Goal: Task Accomplishment & Management: Manage account settings

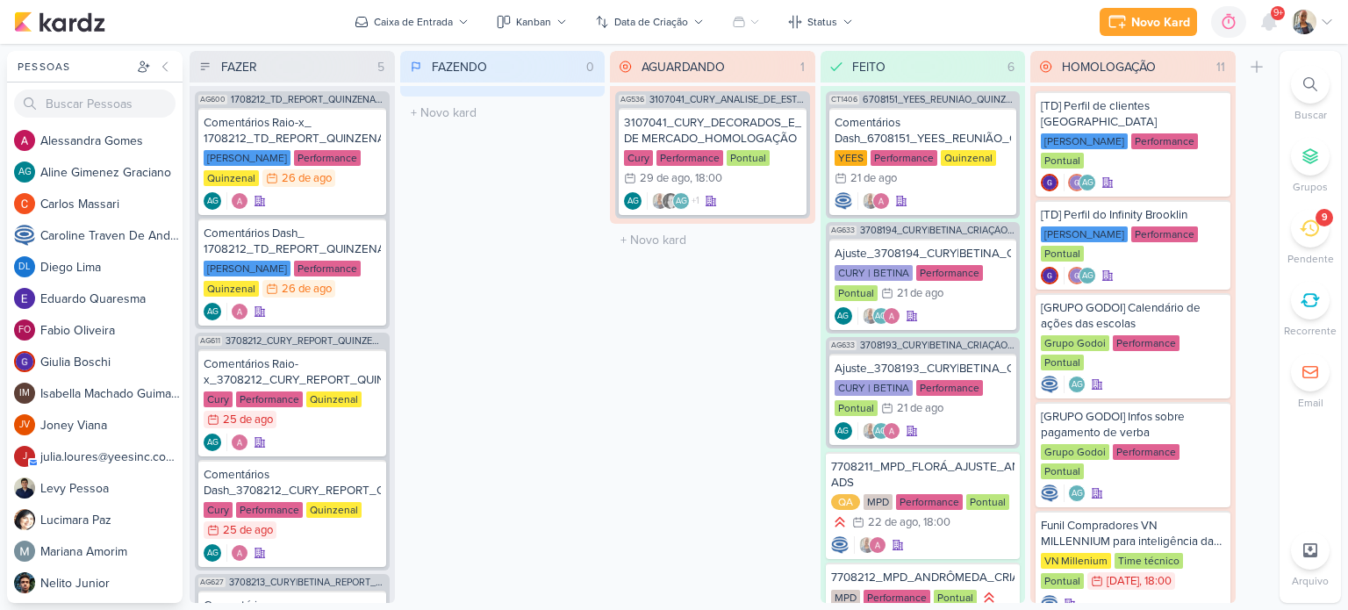
click at [1302, 227] on icon at bounding box center [1309, 228] width 19 height 19
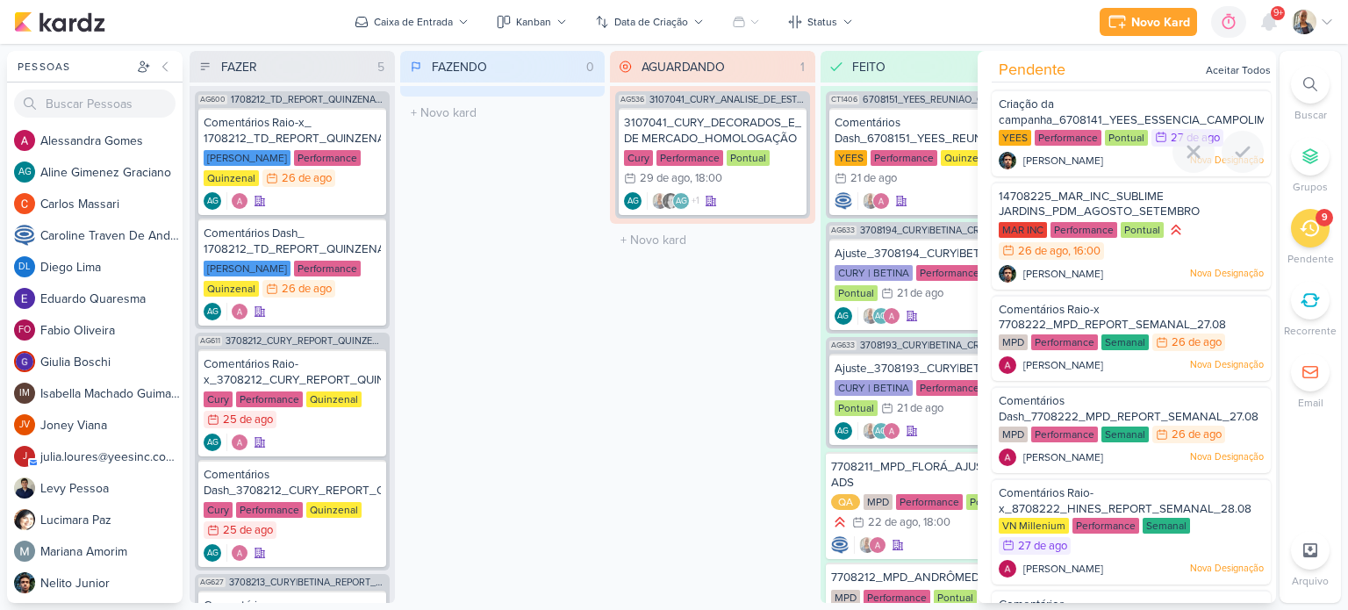
click at [1067, 104] on div "Criação da campanha_6708141_YEES_ESSENCIA_CAMPOLIM_PMAX_OFFLINE" at bounding box center [1131, 113] width 265 height 32
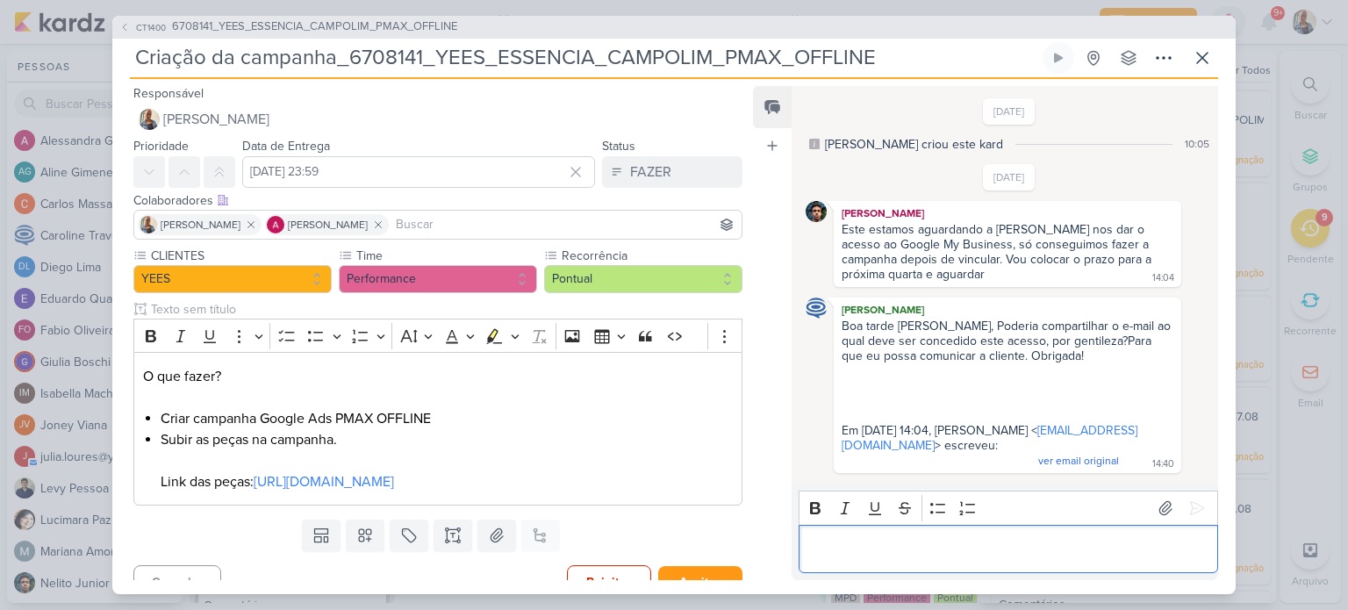
click at [982, 546] on p "Editor editing area: main" at bounding box center [1007, 548] width 401 height 21
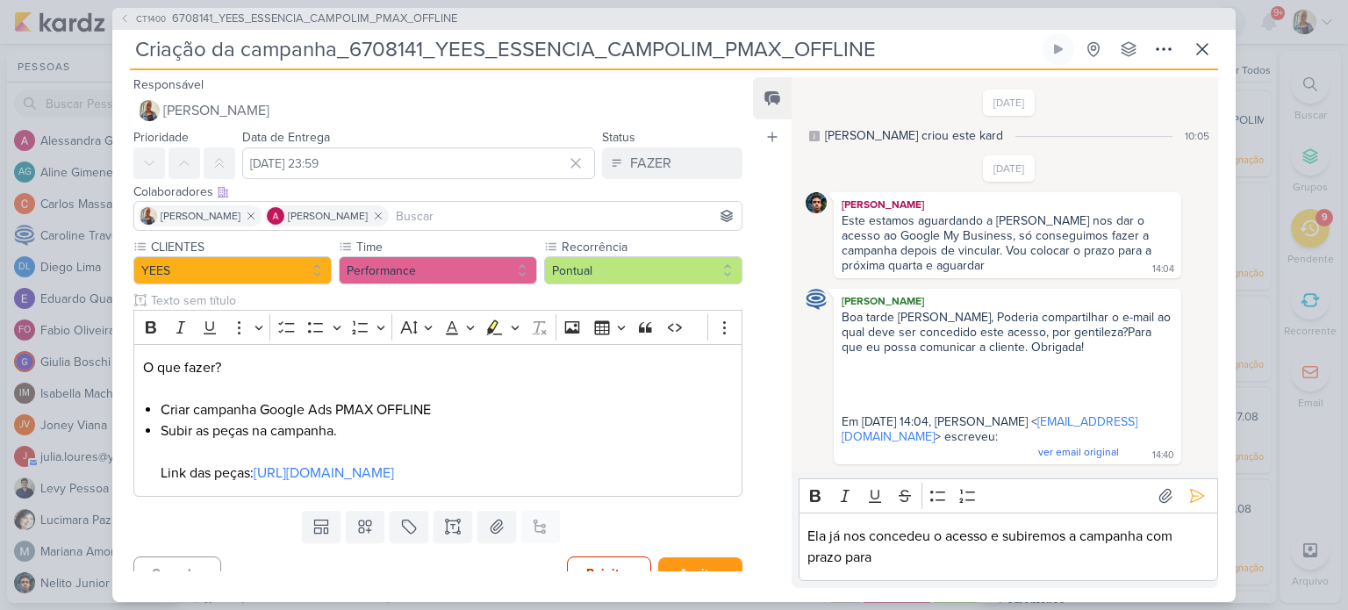
click at [926, 552] on p "Ela já nos concedeu o acesso e subiremos a campanha com prazo para" at bounding box center [1007, 547] width 401 height 42
click at [1188, 502] on icon at bounding box center [1197, 496] width 18 height 18
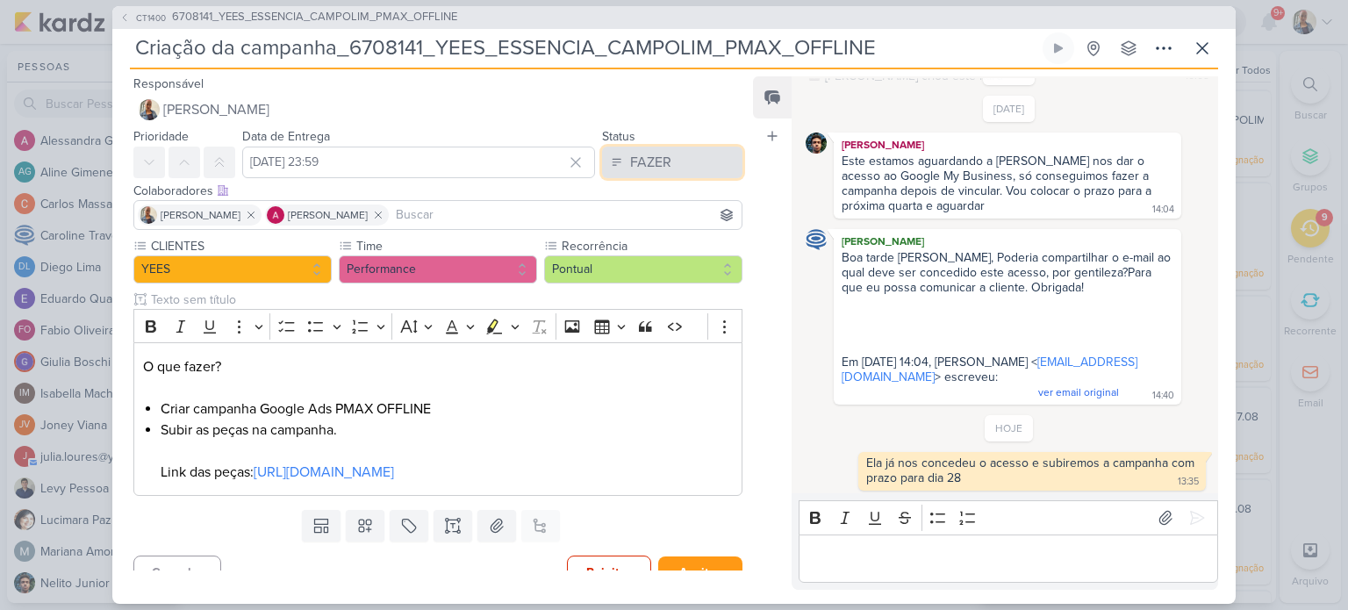
click at [651, 171] on div "FAZER" at bounding box center [650, 162] width 41 height 21
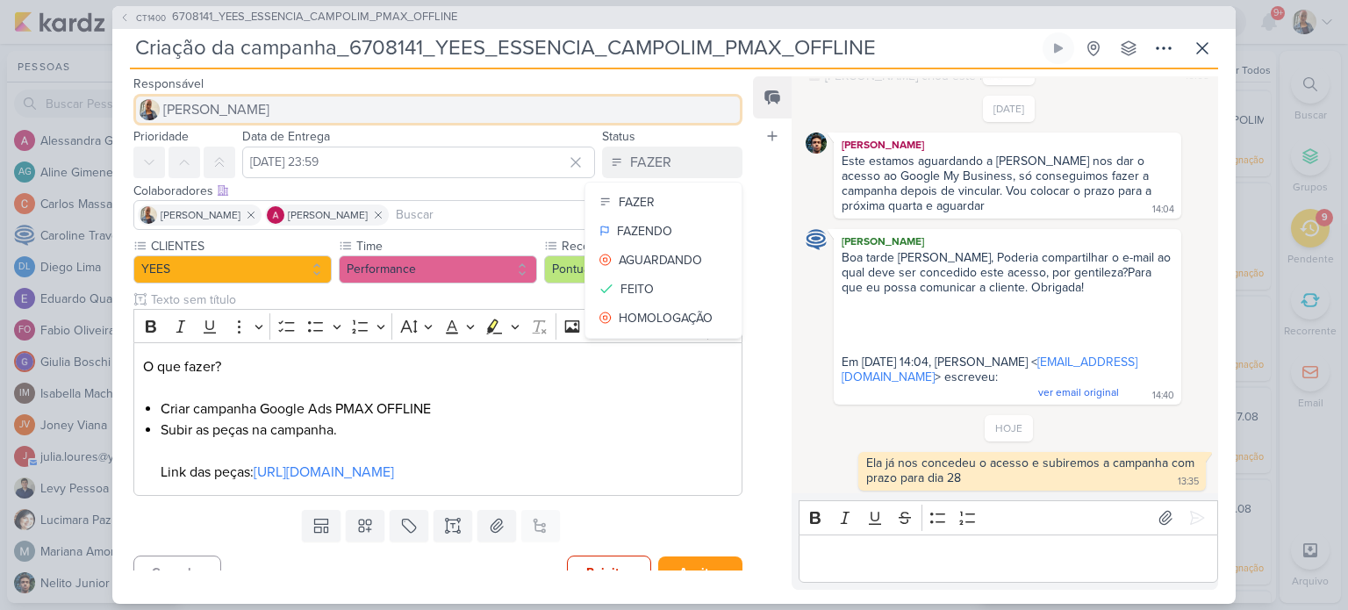
click at [460, 104] on button "[PERSON_NAME]" at bounding box center [437, 110] width 609 height 32
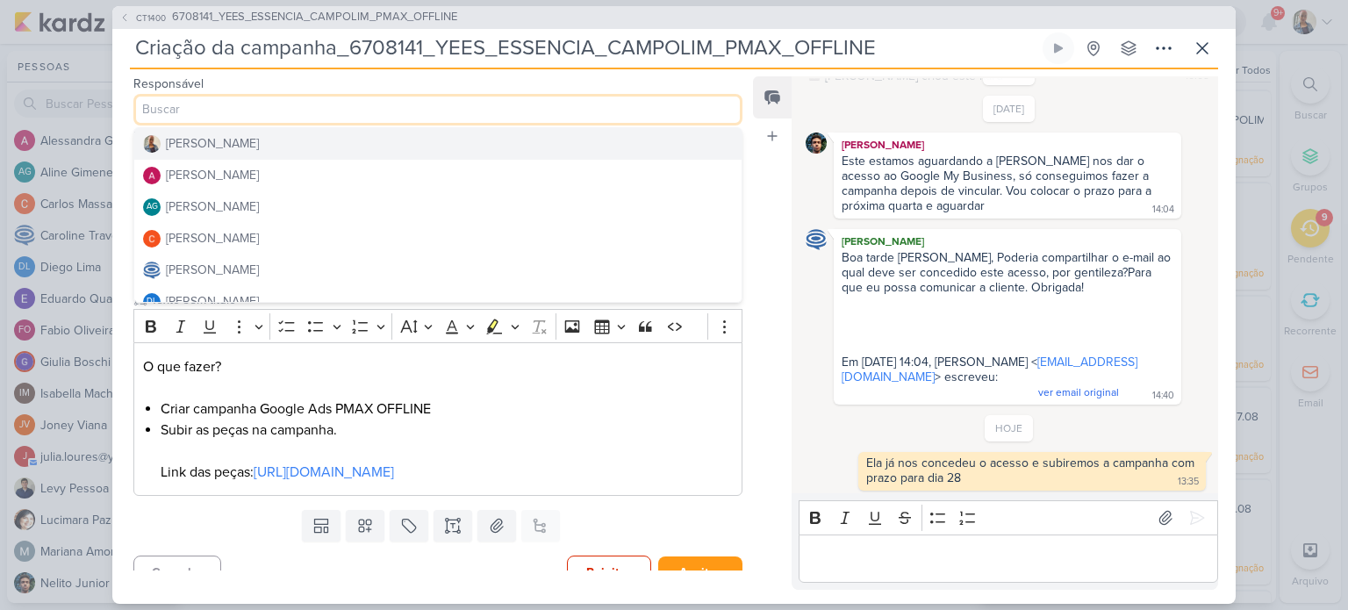
click at [737, 117] on div "Responsável [PERSON_NAME] [PERSON_NAME] [PERSON_NAME] AG [PERSON_NAME] [PERSON_…" at bounding box center [430, 99] width 637 height 53
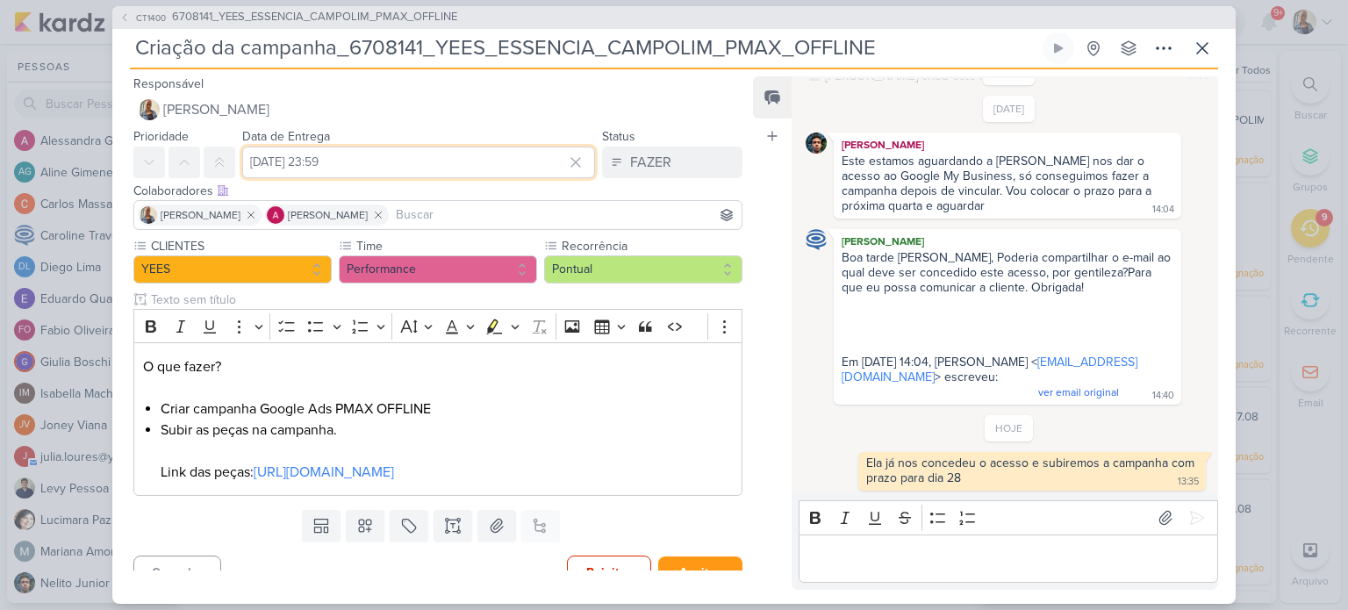
click at [381, 158] on input "[DATE] 23:59" at bounding box center [418, 163] width 353 height 32
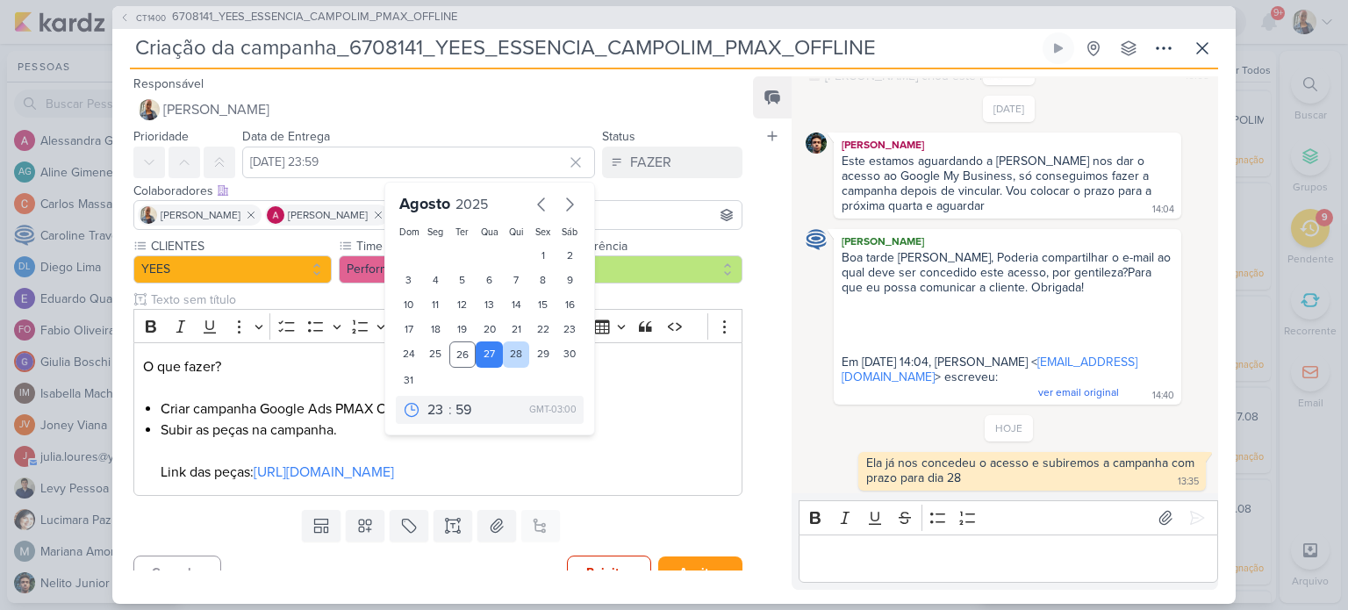
click at [510, 348] on div "28" at bounding box center [516, 354] width 27 height 26
type input "[DATE] 23:59"
click at [790, 334] on div "Feed Atrelar email Solte o email para atrelar ao kard" at bounding box center [772, 332] width 39 height 513
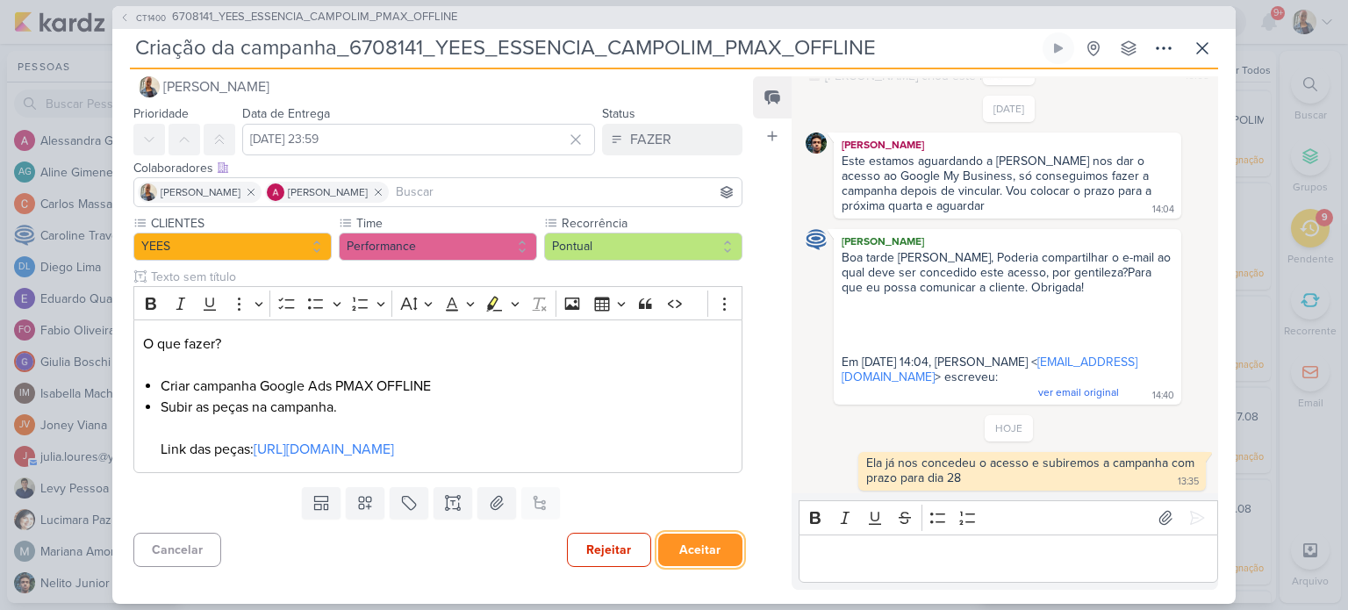
click at [674, 550] on button "Aceitar" at bounding box center [700, 550] width 84 height 32
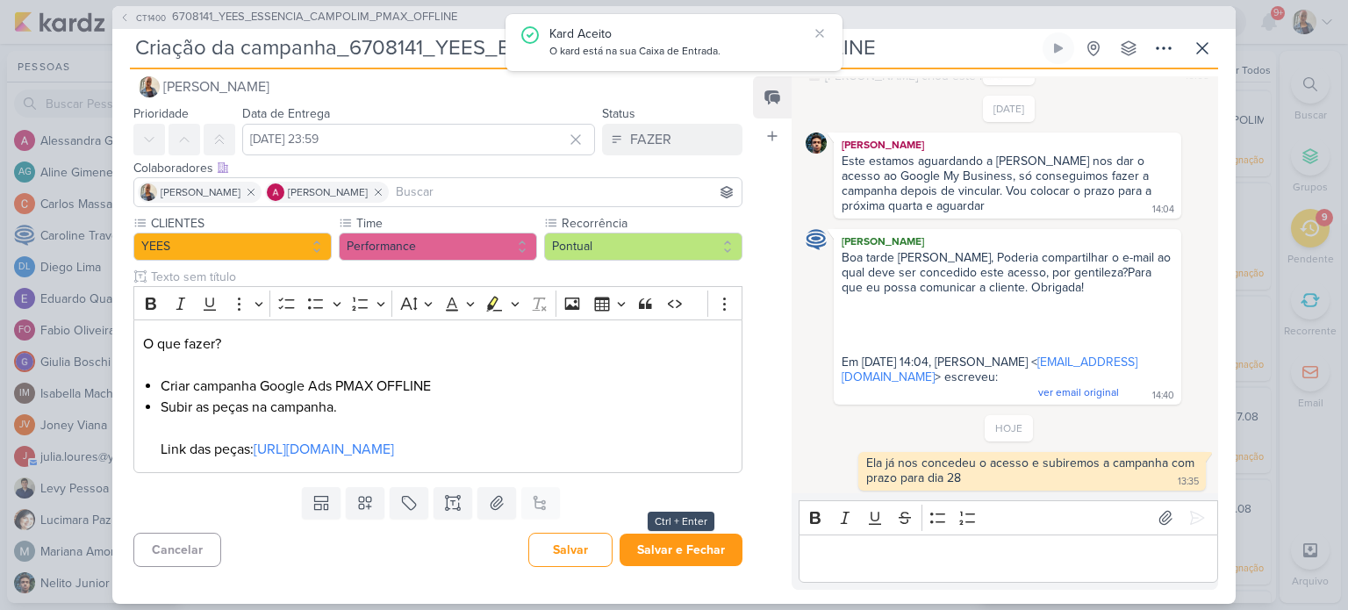
scroll to position [43, 0]
click at [675, 551] on button "Salvar e Fechar" at bounding box center [681, 550] width 123 height 32
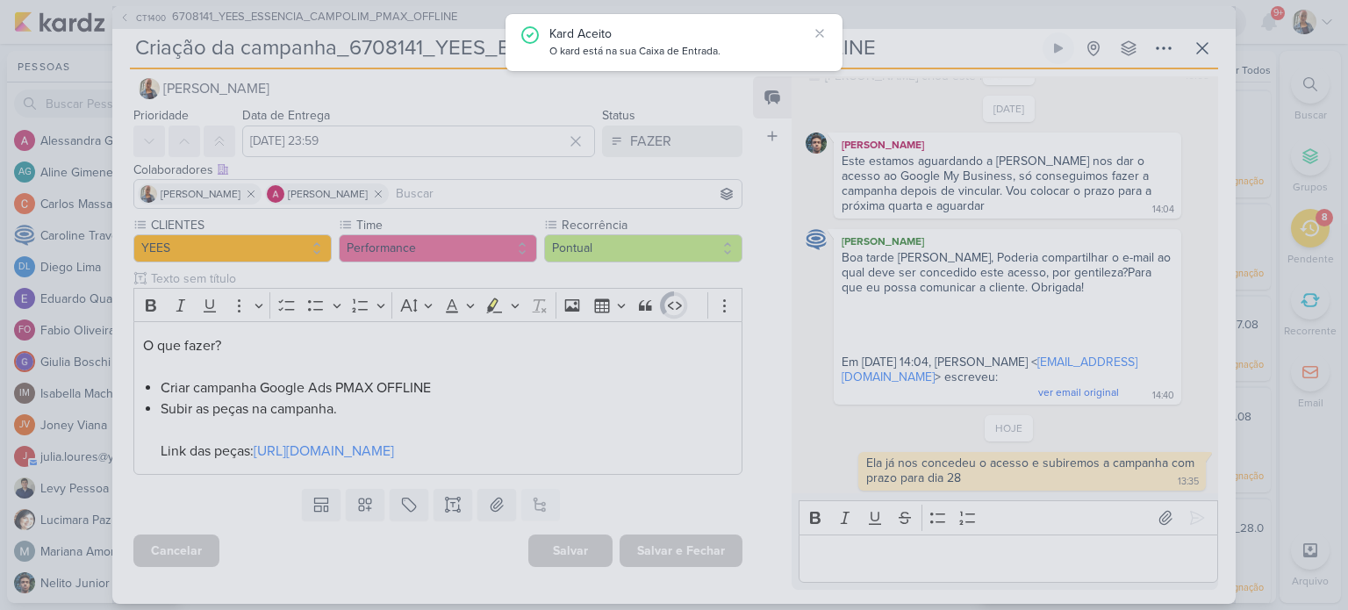
scroll to position [42, 0]
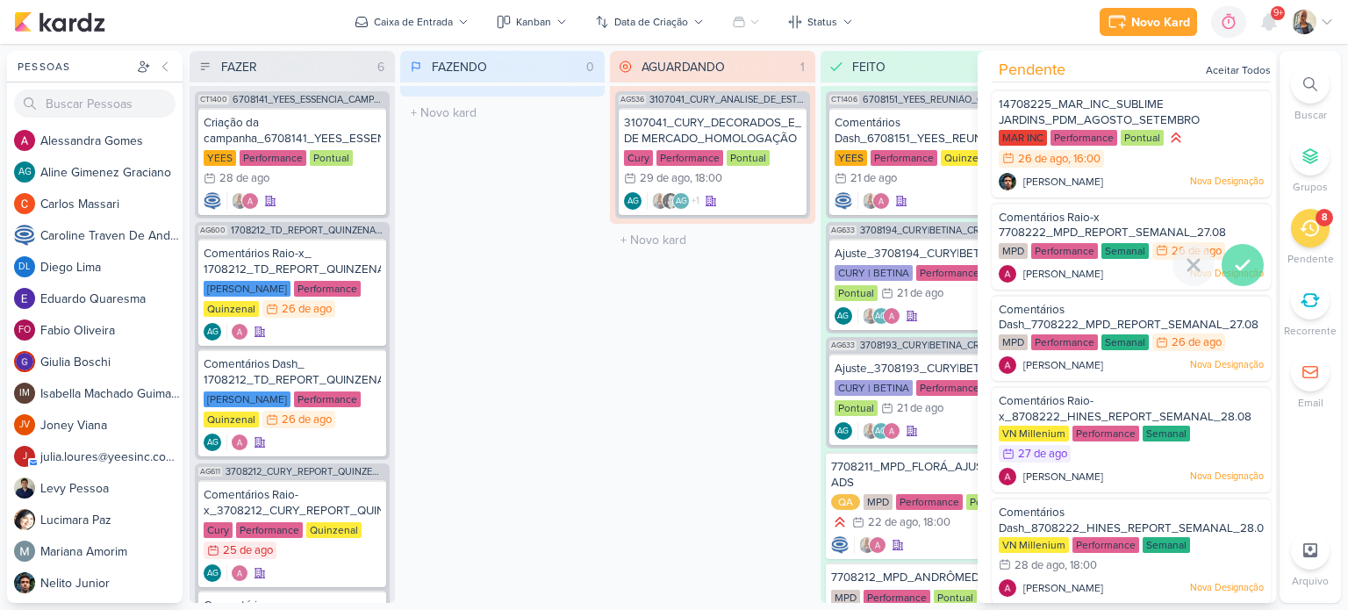
click at [1235, 275] on div at bounding box center [1243, 265] width 42 height 42
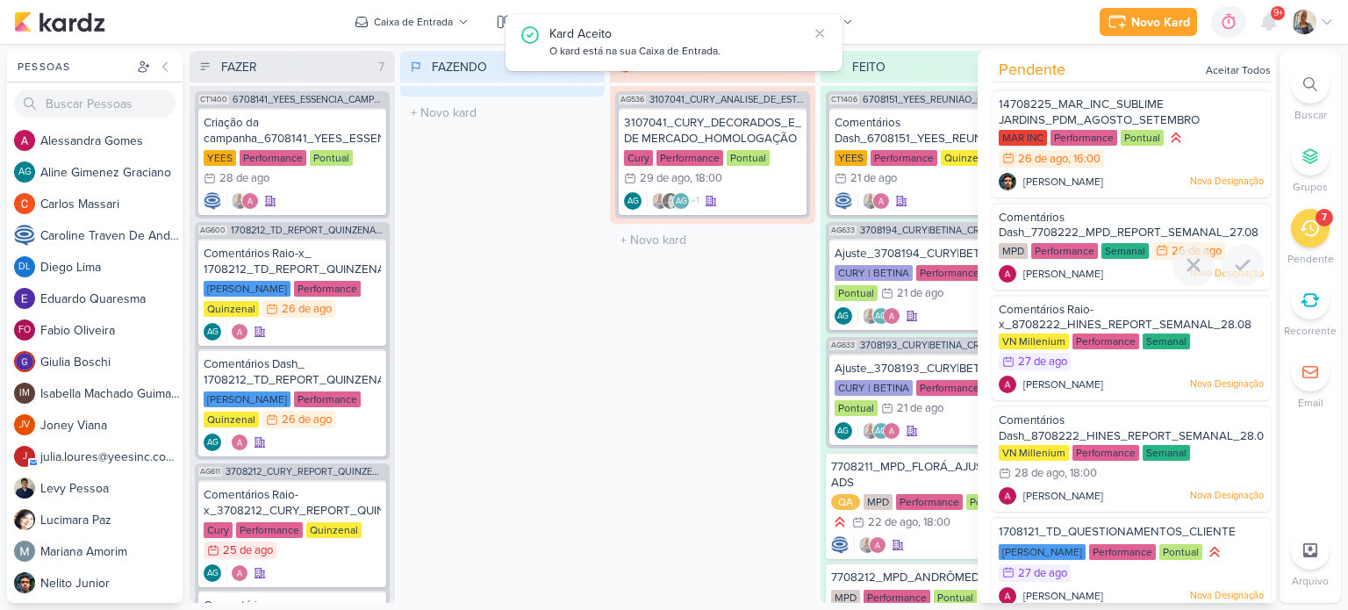
click at [1235, 275] on div at bounding box center [1243, 265] width 42 height 42
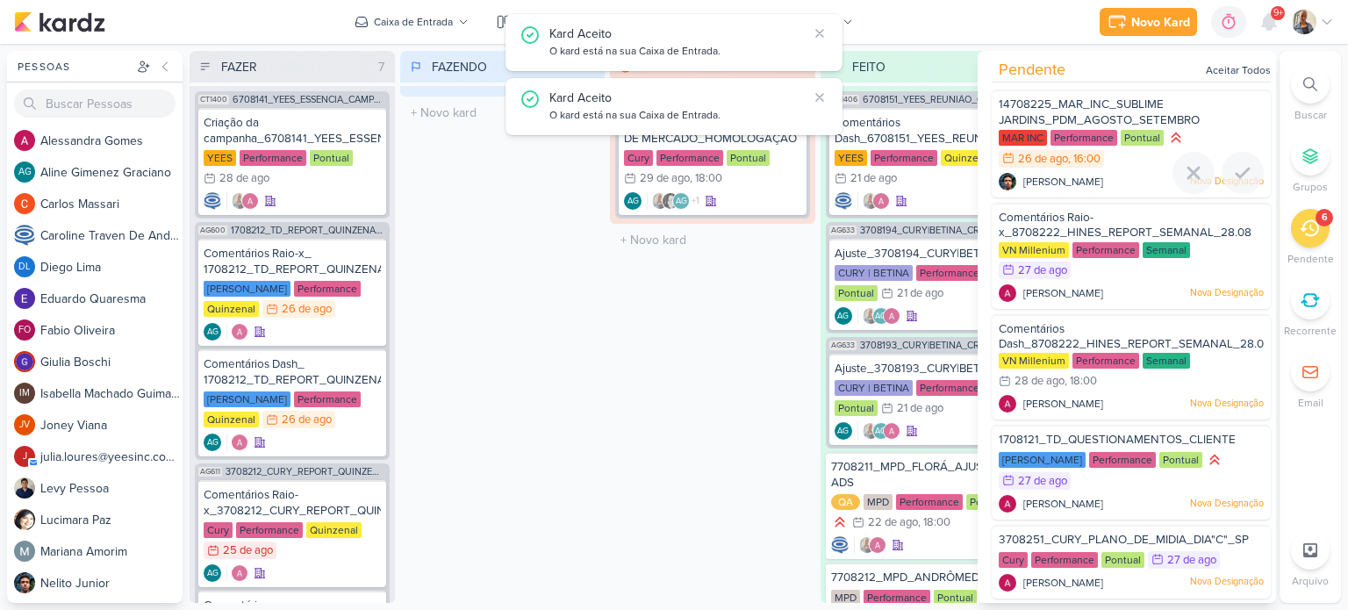
click at [1087, 115] on span "14708225_MAR_INC_SUBLIME JARDINS_PDM_AGOSTO_SETEMBRO" at bounding box center [1099, 112] width 201 height 30
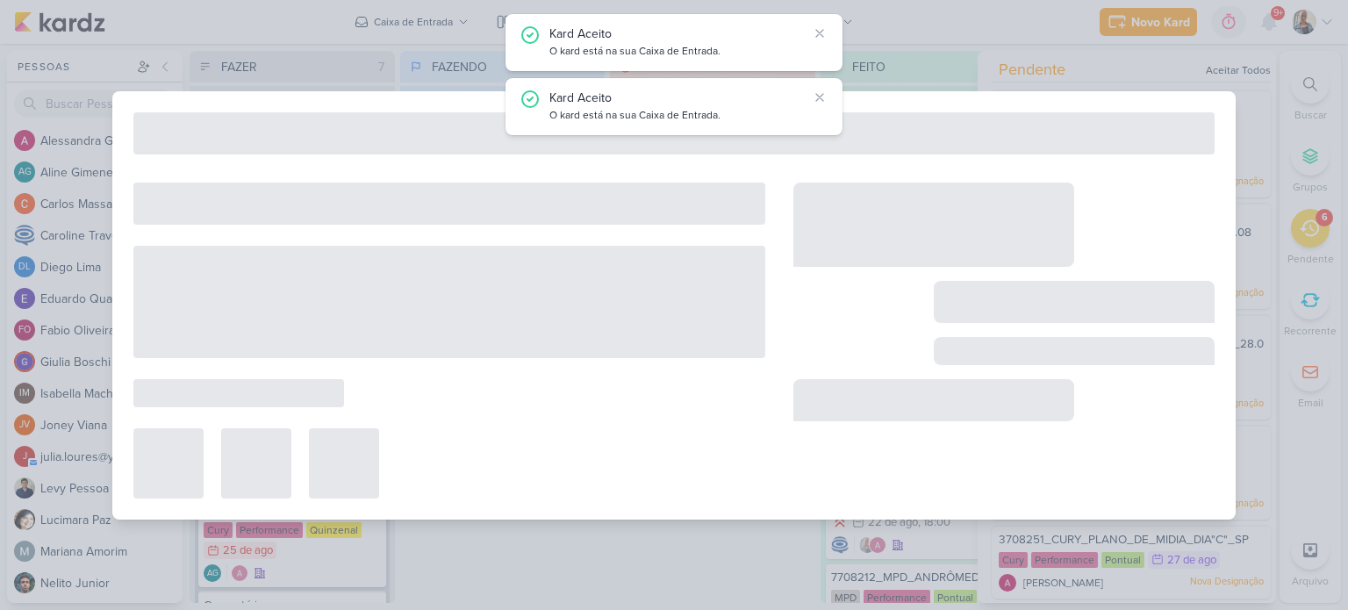
type input "14708225_MAR_INC_SUBLIME JARDINS_PDM_AGOSTO_SETEMBRO"
type input "[DATE] 16:00"
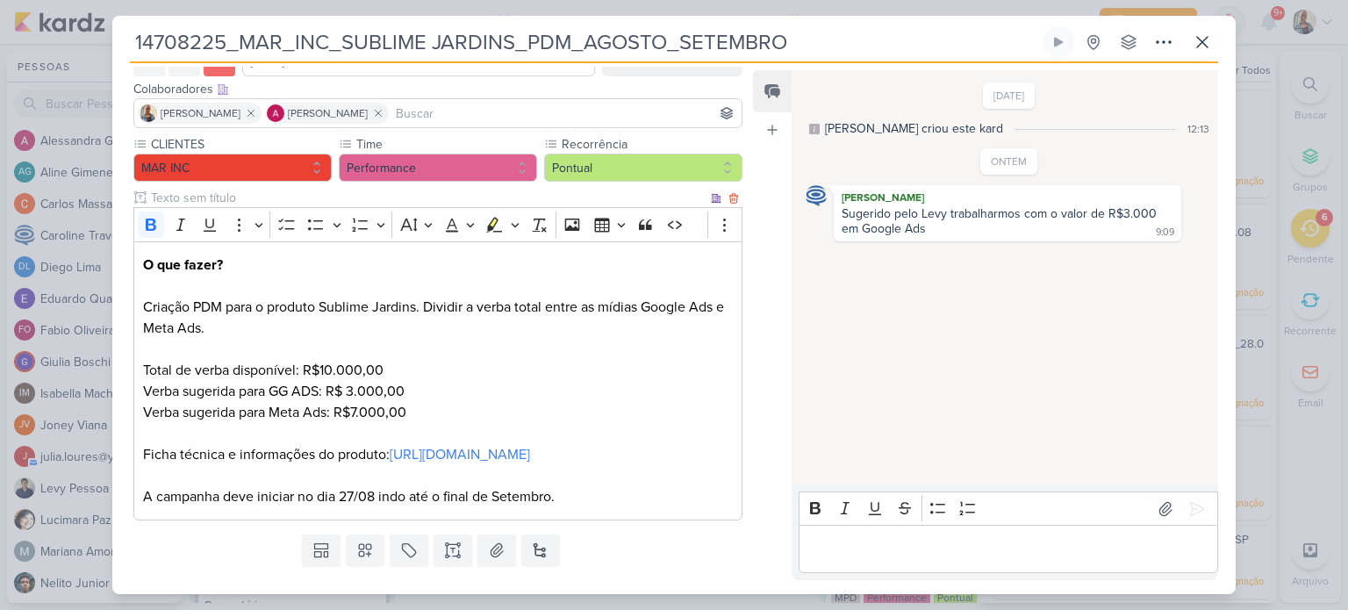
scroll to position [154, 0]
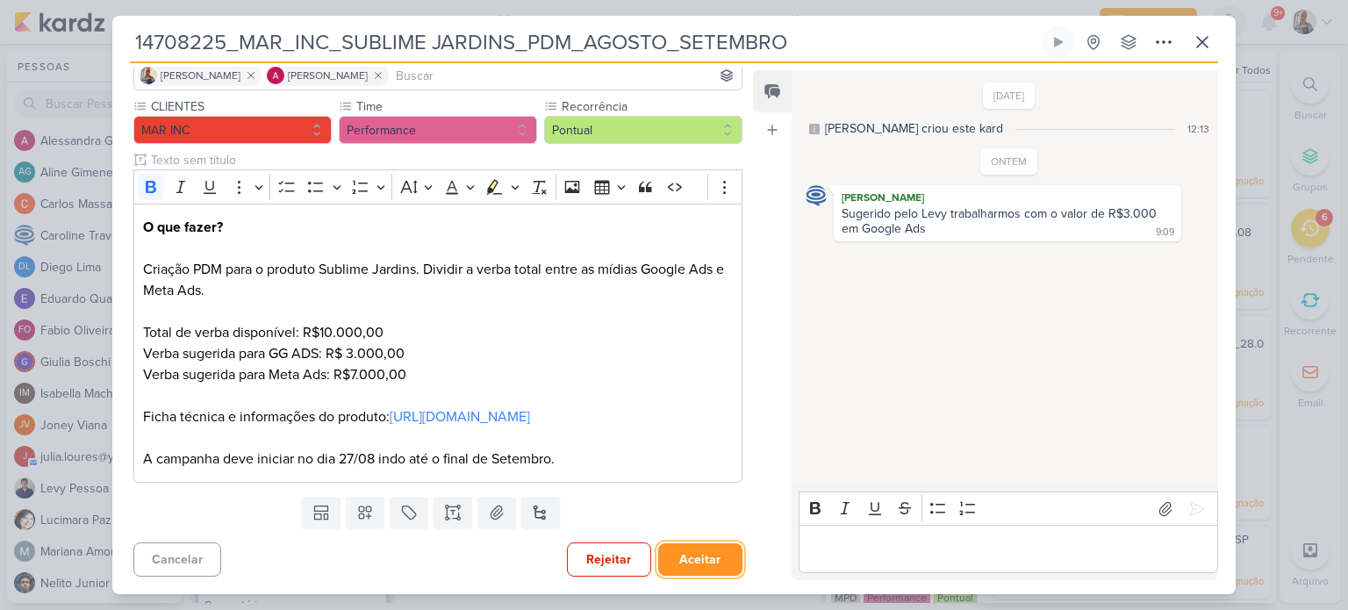
click at [688, 557] on button "Aceitar" at bounding box center [700, 559] width 84 height 32
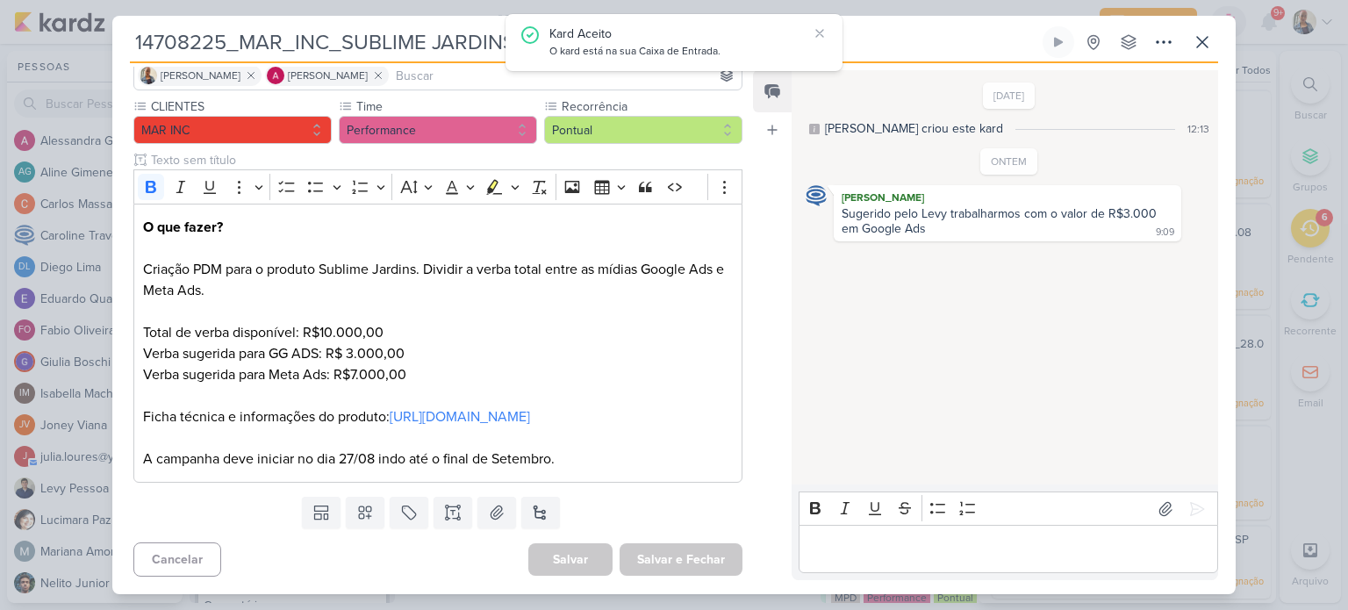
click at [688, 557] on div "Salvar e Fechar Ctrl + Enter" at bounding box center [681, 559] width 123 height 32
click at [1212, 47] on icon at bounding box center [1202, 42] width 21 height 21
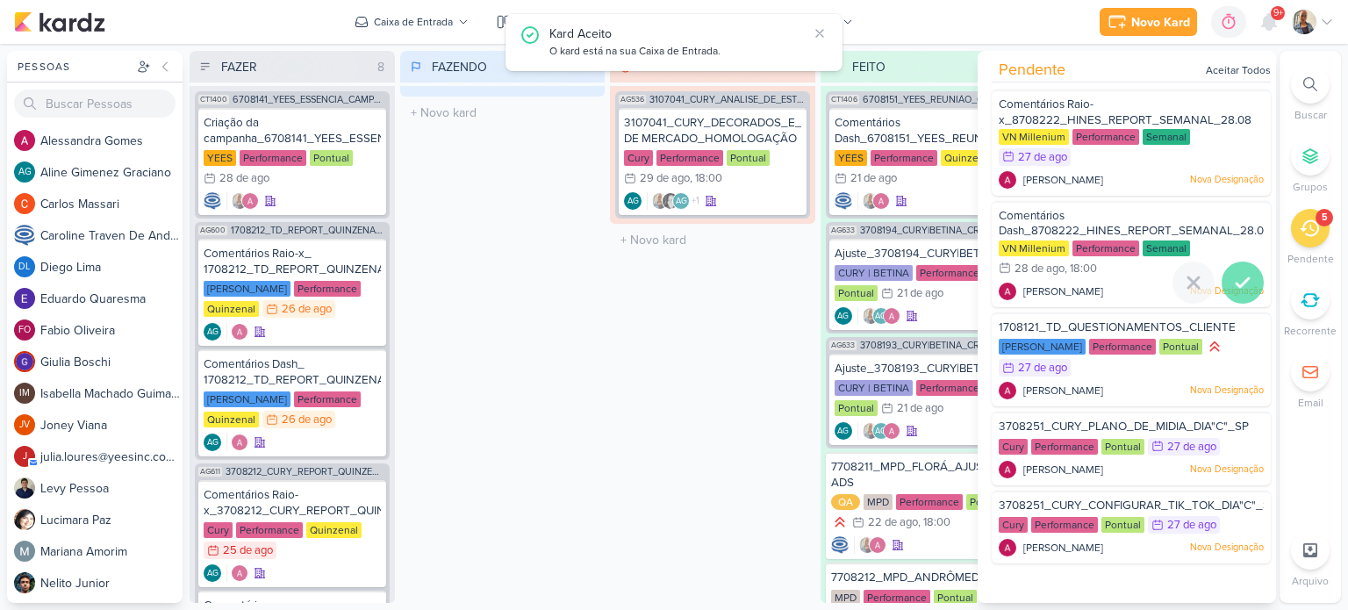
click at [1236, 276] on icon at bounding box center [1242, 282] width 21 height 21
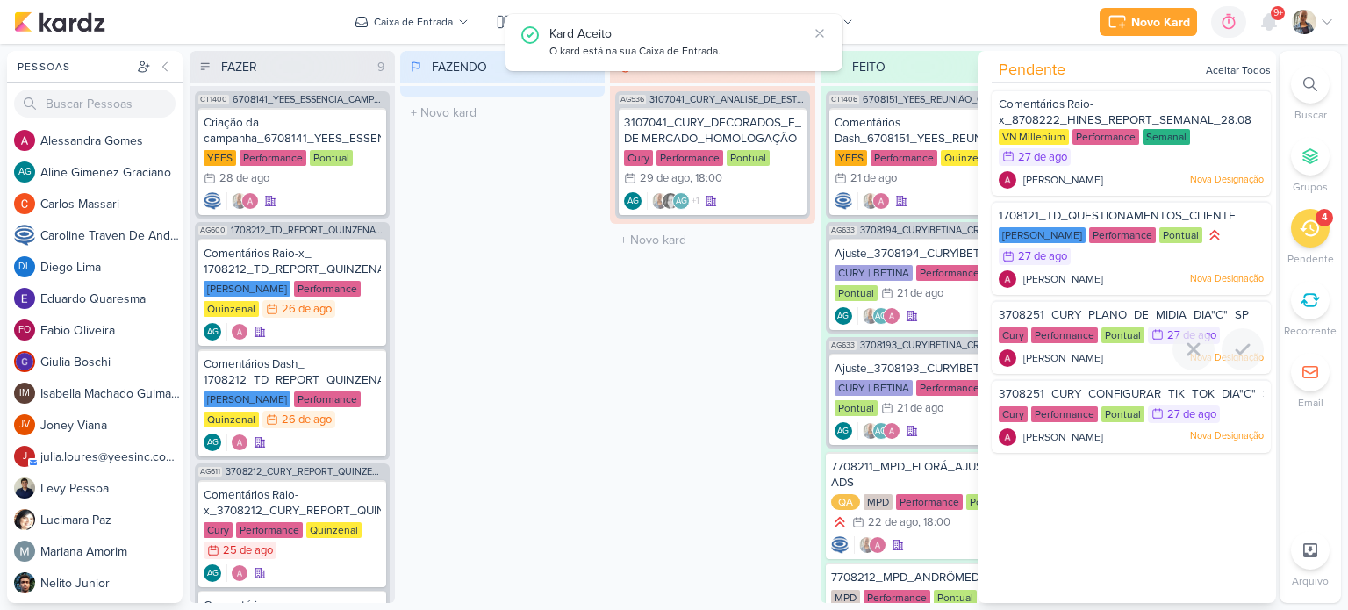
click at [1075, 307] on div "3708251_CURY_PLANO_DE_MIDIA_DIA"C"_SP" at bounding box center [1131, 316] width 265 height 19
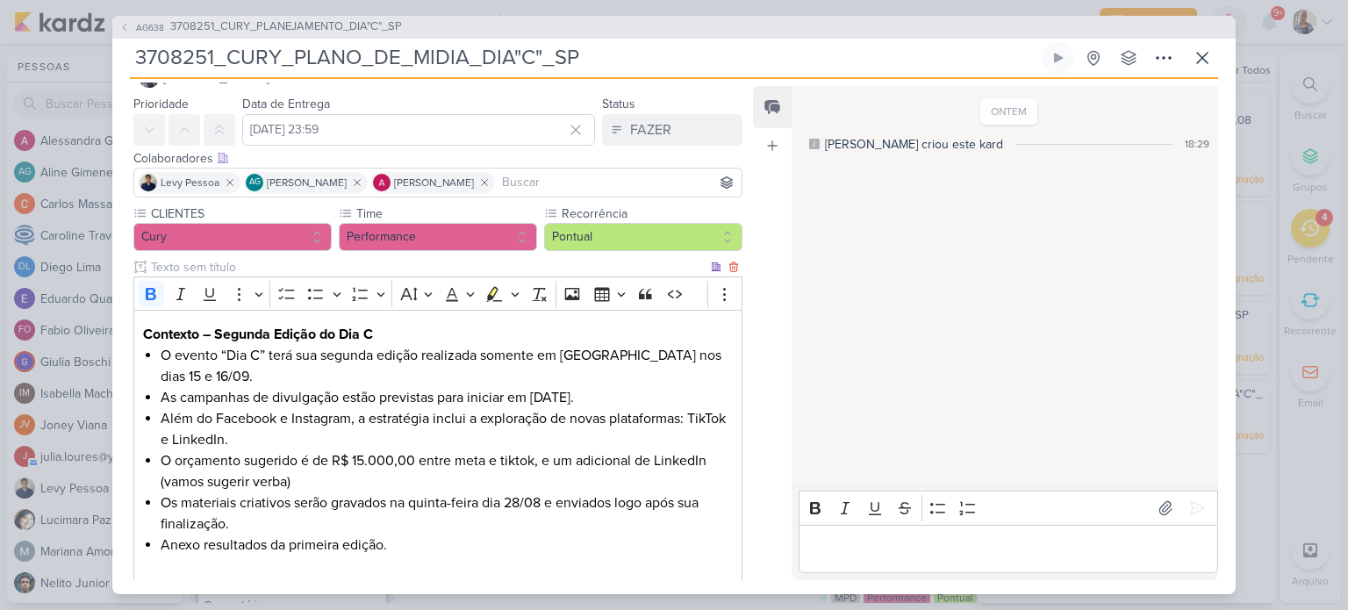
scroll to position [0, 0]
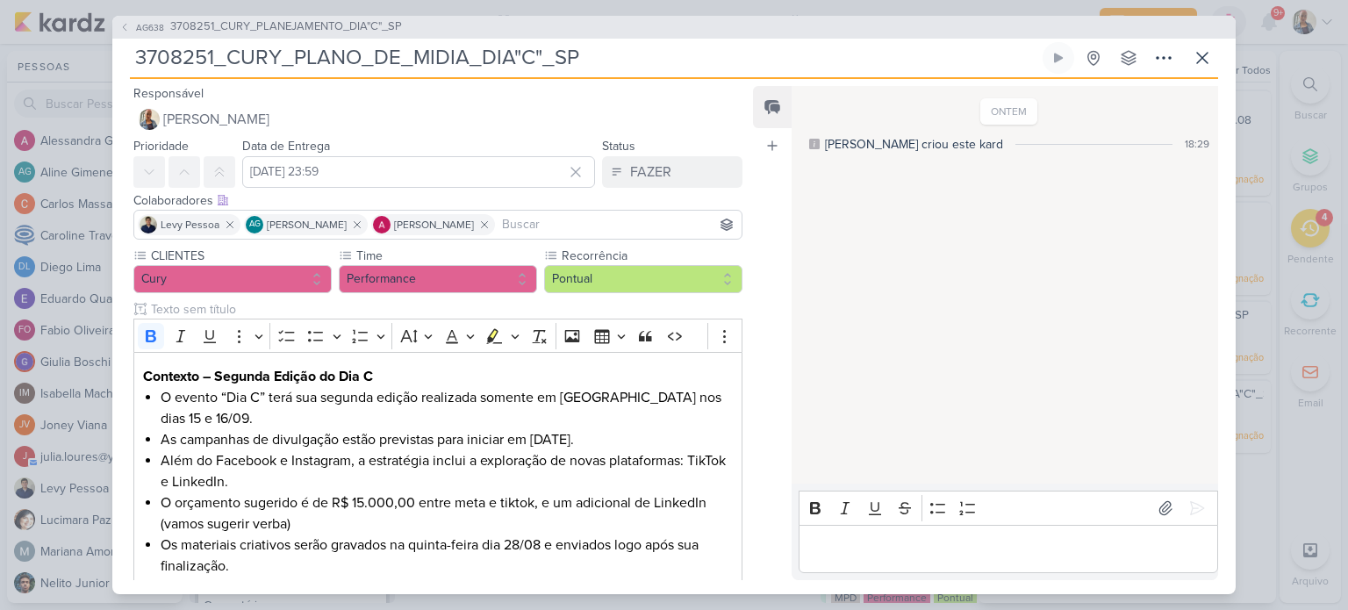
click at [951, 550] on p "Editor editing area: main" at bounding box center [1007, 548] width 401 height 21
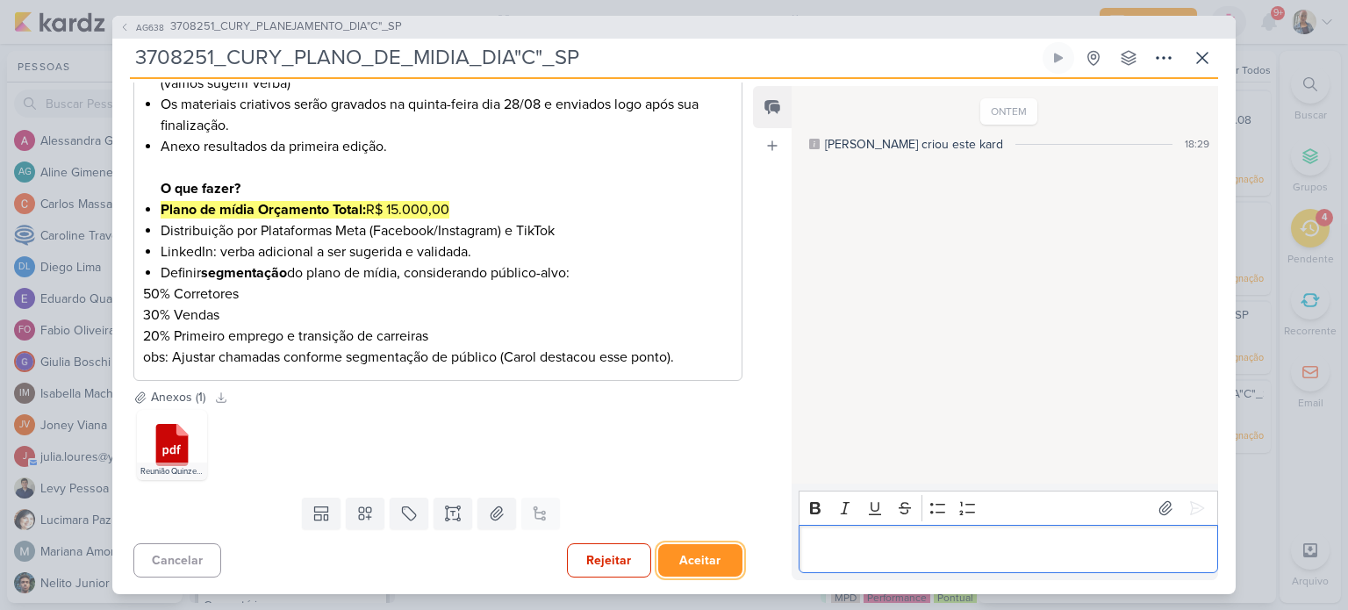
click at [728, 561] on button "Aceitar" at bounding box center [700, 560] width 84 height 32
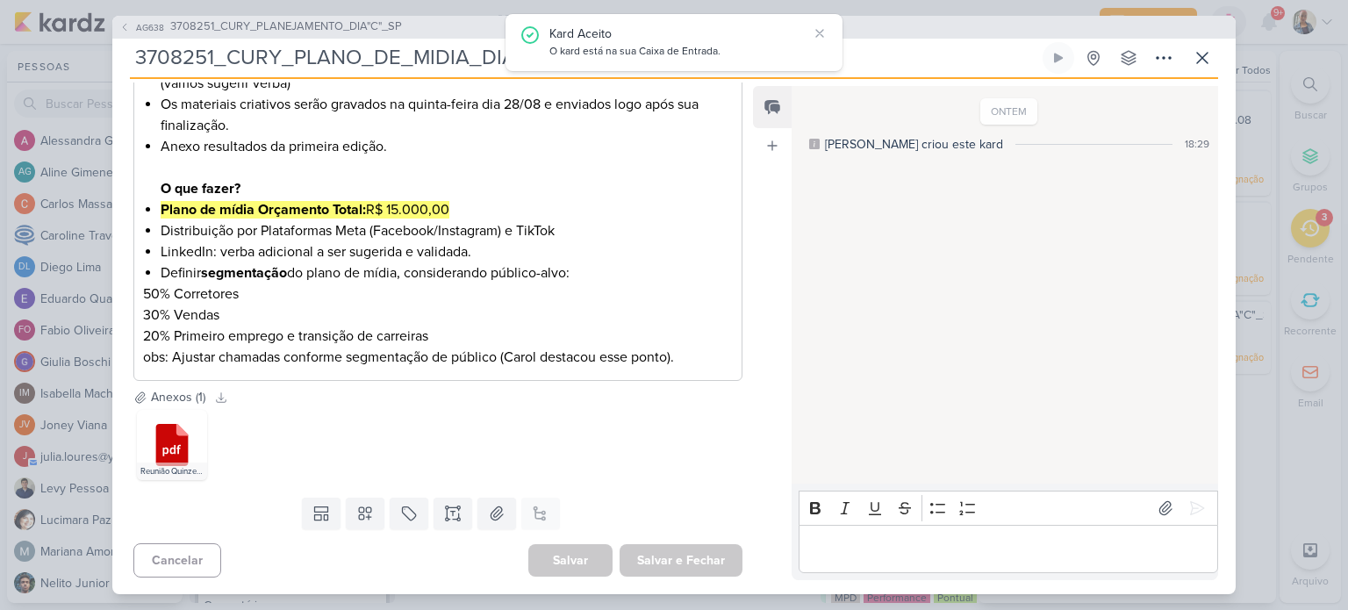
click at [728, 561] on div "Salvar e Fechar Ctrl + Enter" at bounding box center [681, 560] width 123 height 32
click at [1206, 64] on icon at bounding box center [1202, 57] width 21 height 21
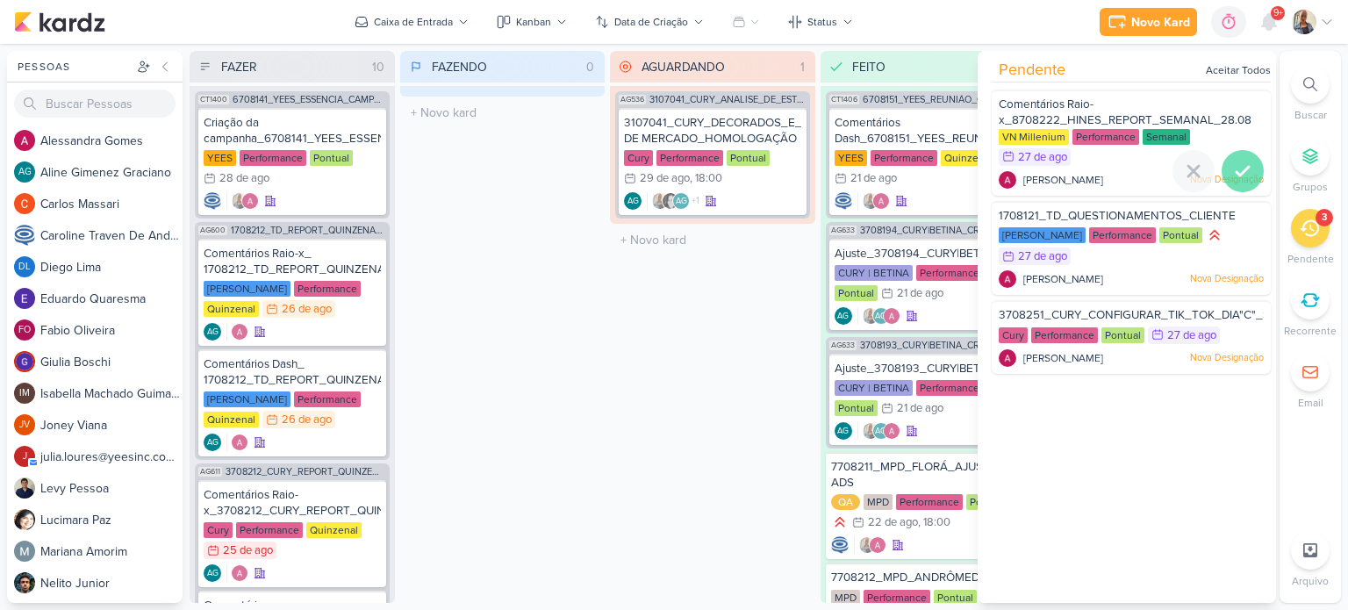
click at [1233, 164] on icon at bounding box center [1242, 171] width 21 height 21
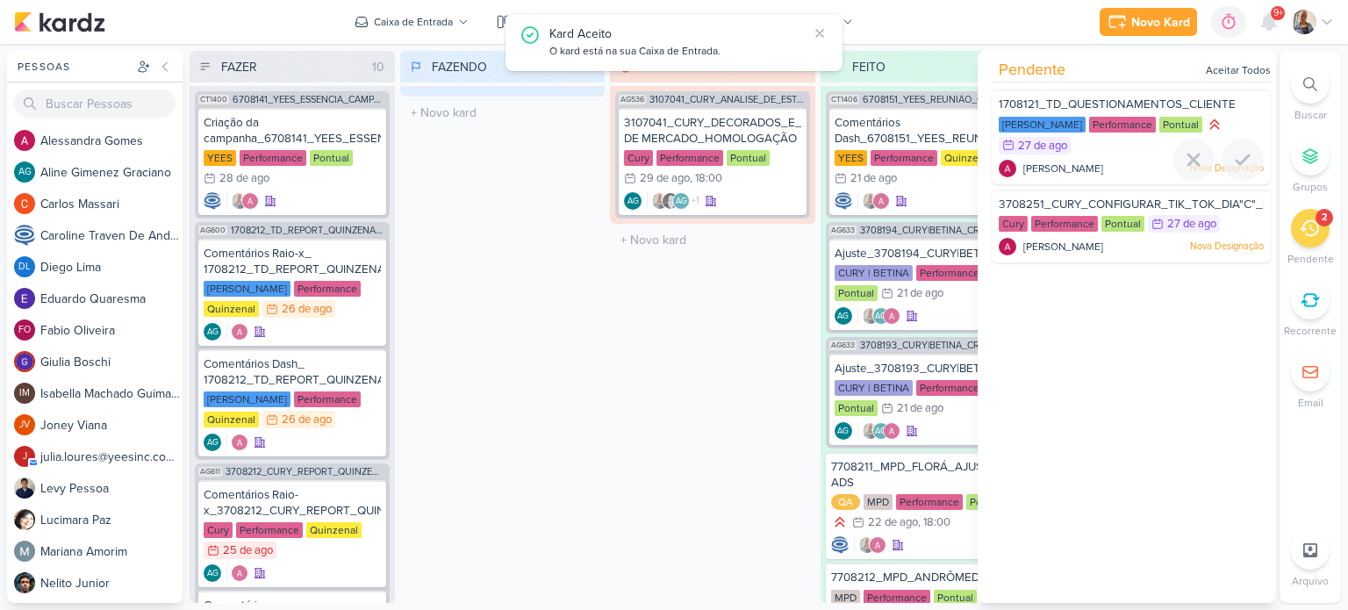
click at [1118, 169] on div "[PERSON_NAME] Nova Designação" at bounding box center [1131, 169] width 265 height 18
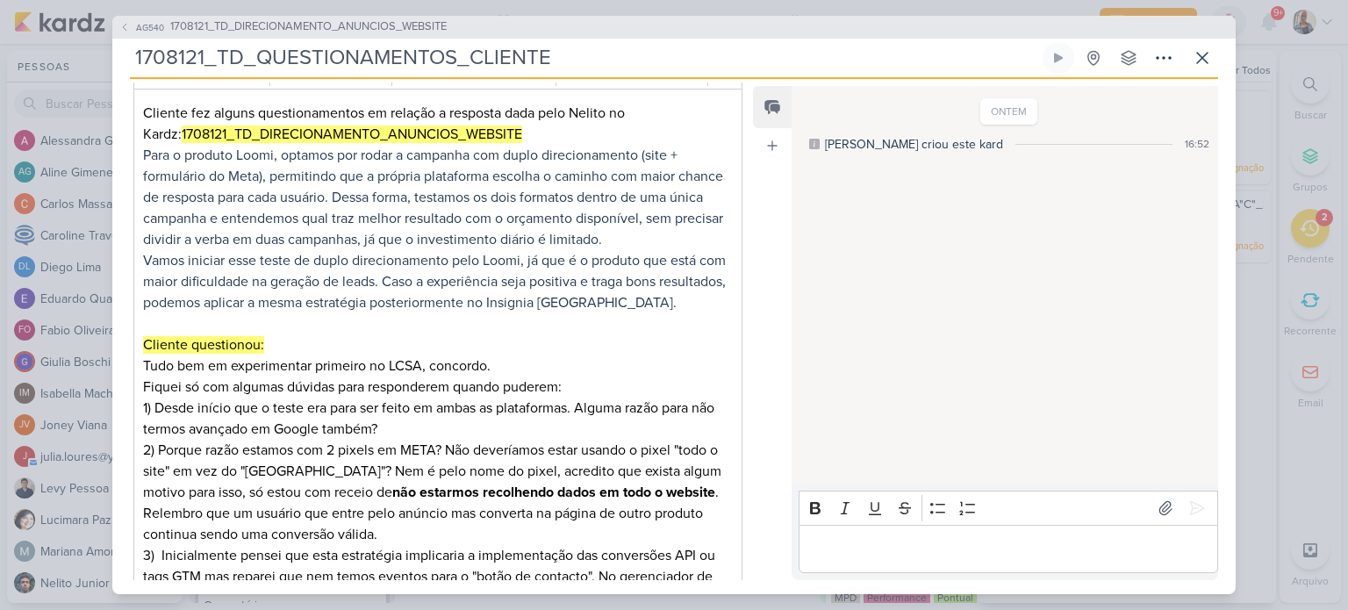
scroll to position [351, 0]
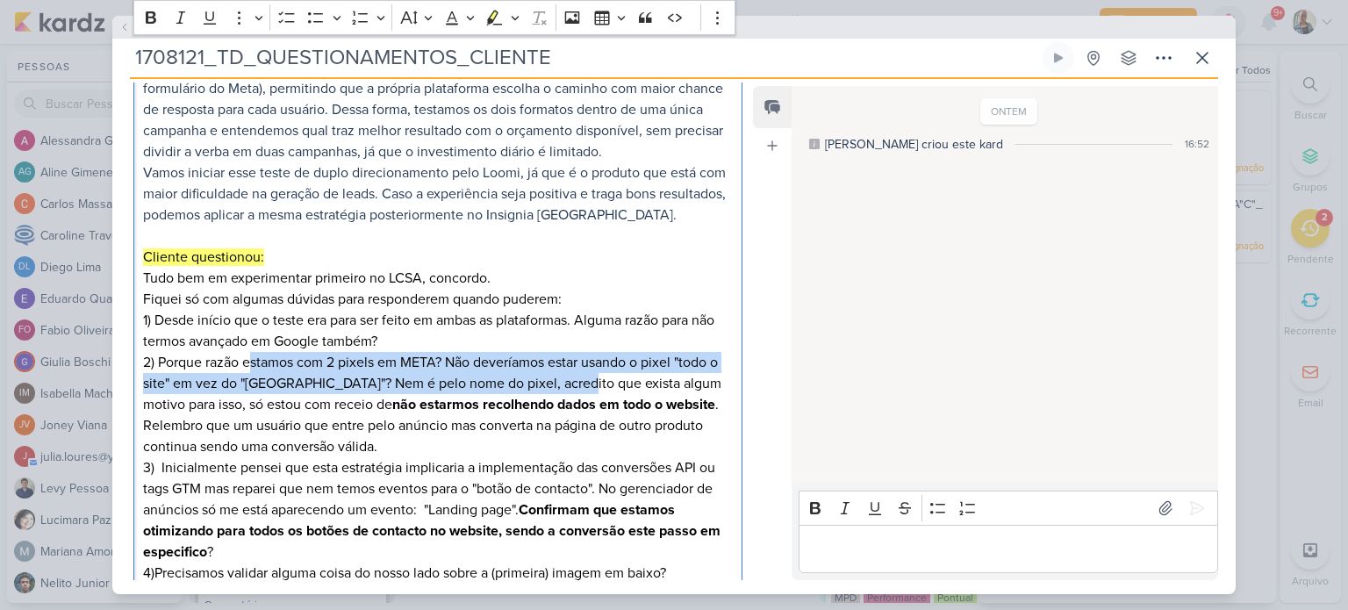
drag, startPoint x: 248, startPoint y: 364, endPoint x: 565, endPoint y: 382, distance: 317.3
click at [565, 382] on p "Vamos iniciar esse teste de duplo direcionamento pelo Loomi, já que é o produto…" at bounding box center [438, 362] width 590 height 400
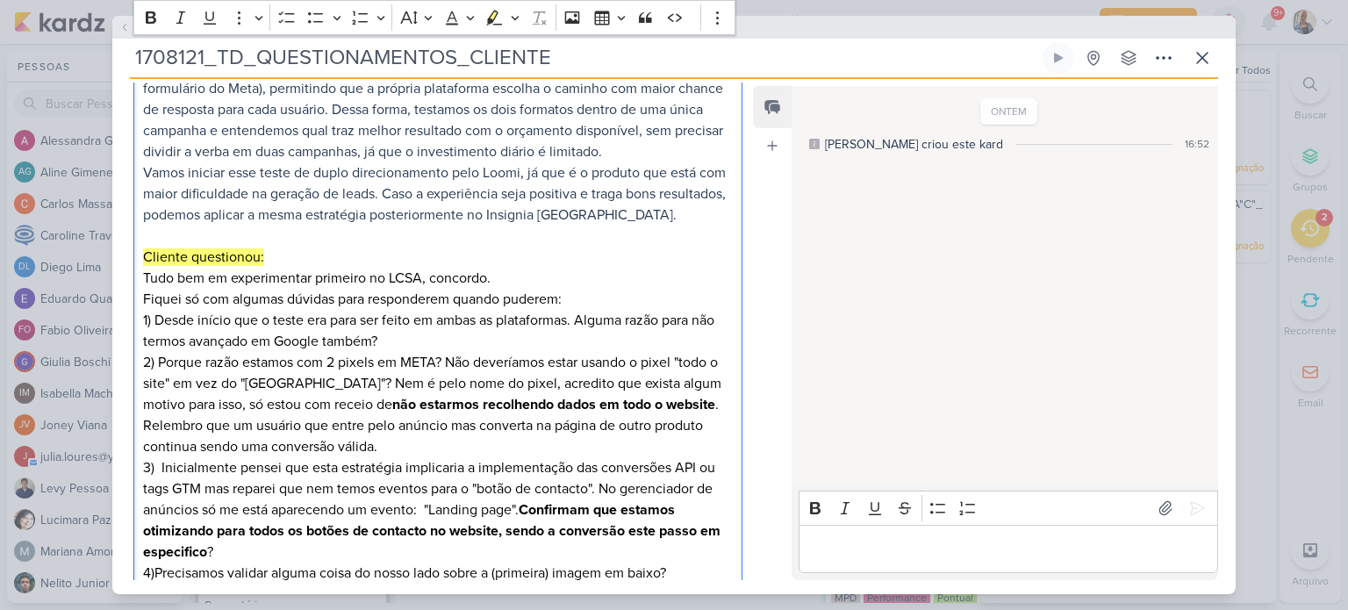
click at [319, 406] on p "Vamos iniciar esse teste de duplo direcionamento pelo Loomi, já que é o produto…" at bounding box center [438, 362] width 590 height 400
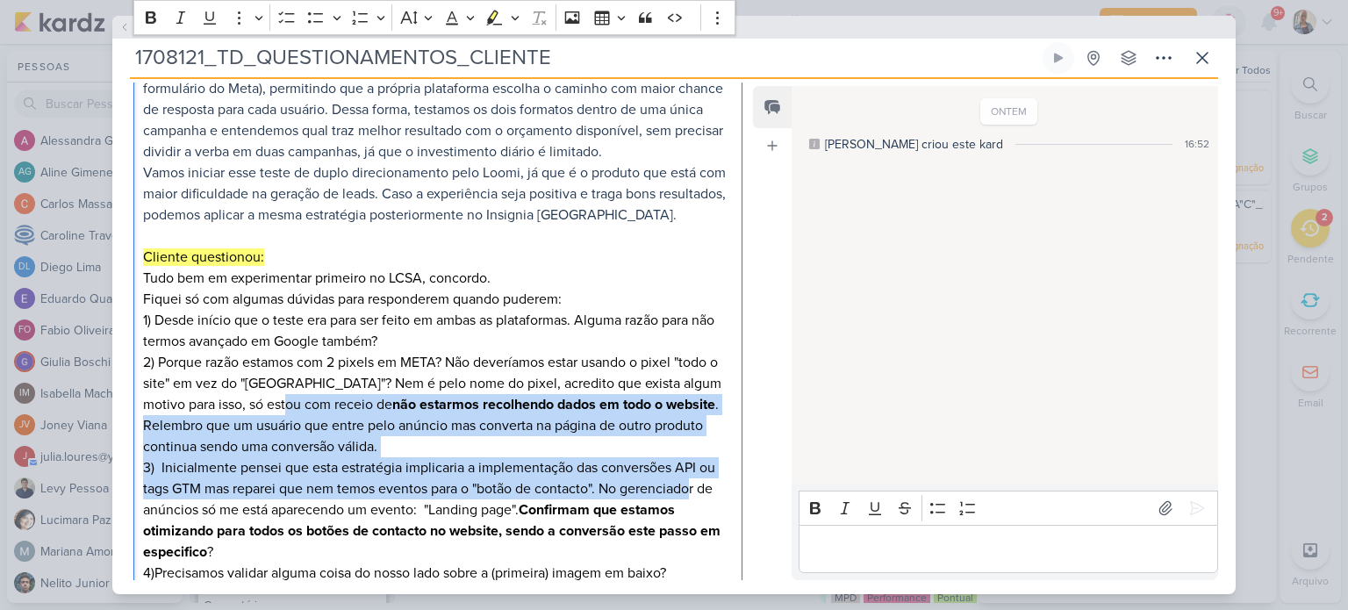
drag, startPoint x: 339, startPoint y: 410, endPoint x: 692, endPoint y: 479, distance: 360.4
click at [692, 479] on p "Vamos iniciar esse teste de duplo direcionamento pelo Loomi, já que é o produto…" at bounding box center [438, 362] width 590 height 400
click at [459, 434] on p "Vamos iniciar esse teste de duplo direcionamento pelo Loomi, já que é o produto…" at bounding box center [438, 362] width 590 height 400
drag, startPoint x: 284, startPoint y: 413, endPoint x: 718, endPoint y: 483, distance: 439.1
click at [718, 483] on p "Vamos iniciar esse teste de duplo direcionamento pelo Loomi, já que é o produto…" at bounding box center [438, 362] width 590 height 400
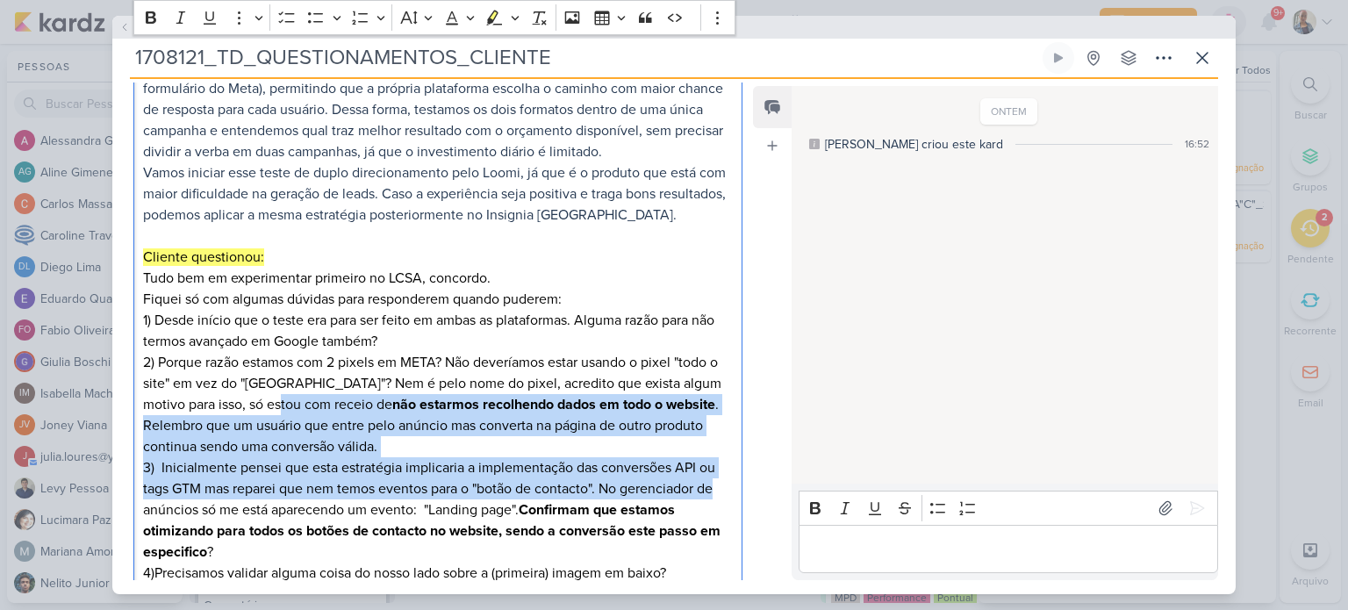
click at [545, 441] on p "Vamos iniciar esse teste de duplo direcionamento pelo Loomi, já que é o produto…" at bounding box center [438, 362] width 590 height 400
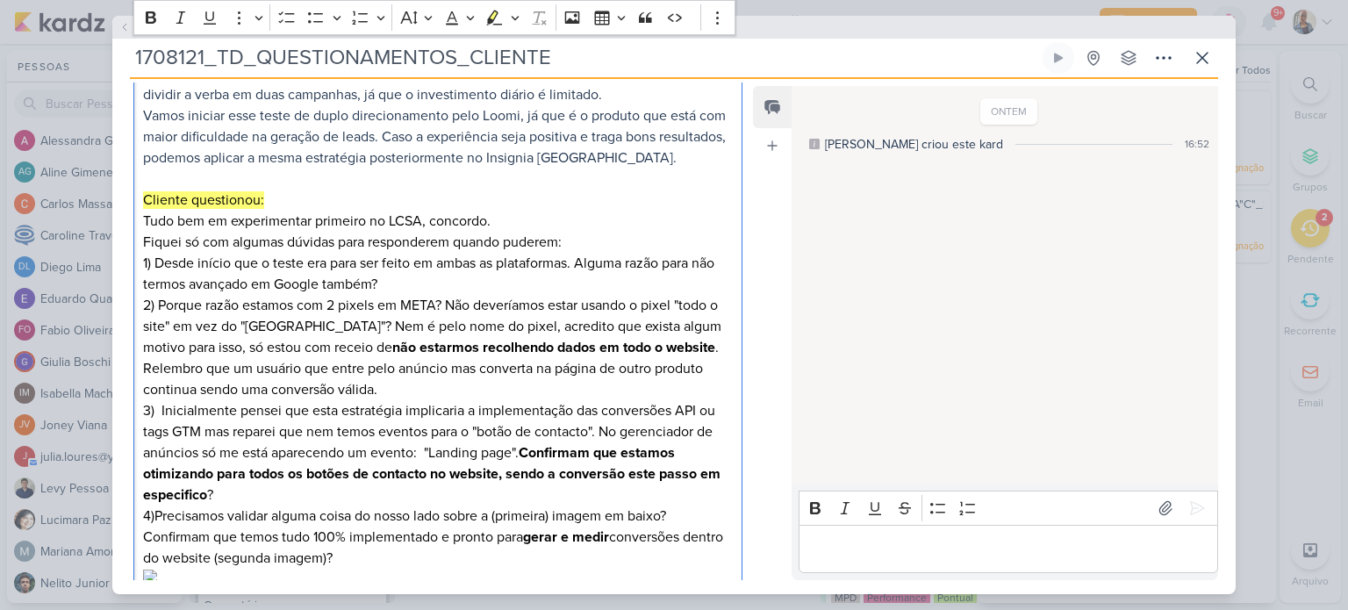
scroll to position [439, 0]
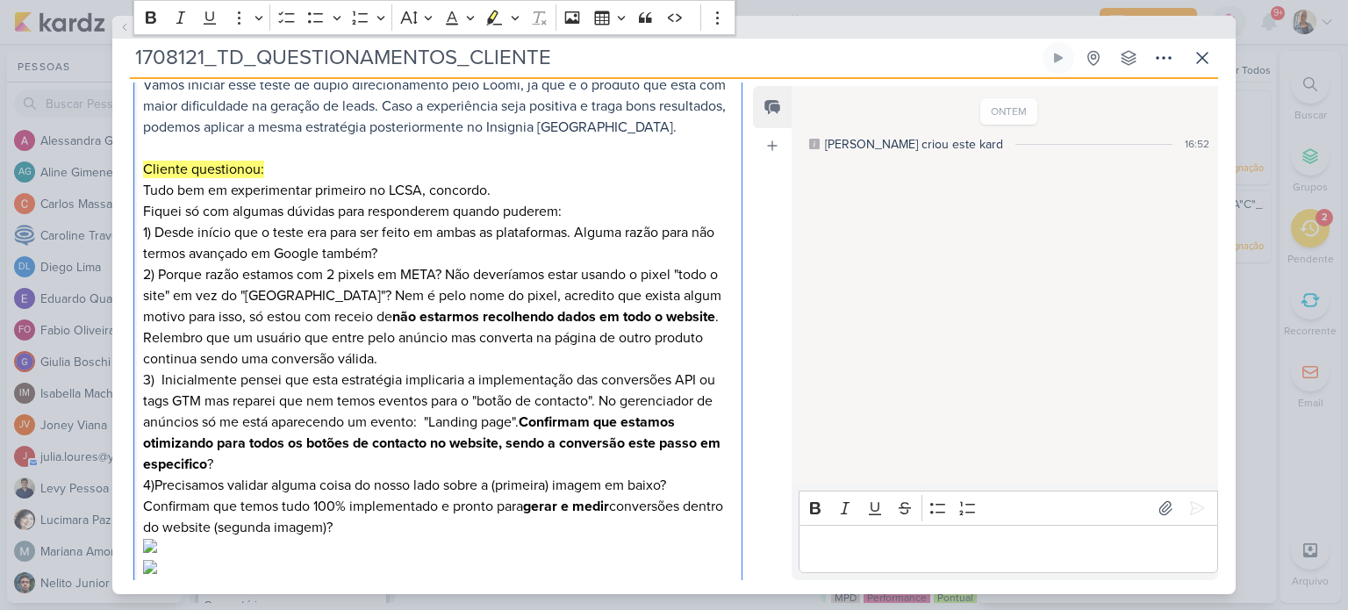
click at [922, 560] on div "Editor editing area: main" at bounding box center [1009, 549] width 420 height 48
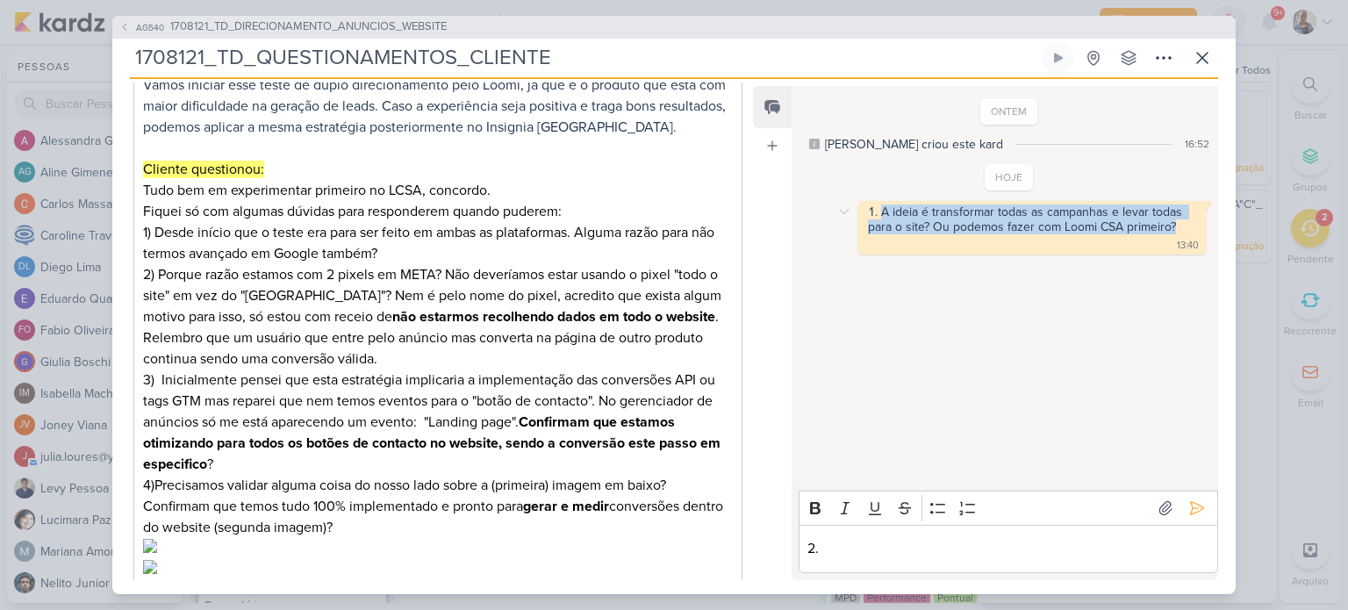
drag, startPoint x: 1176, startPoint y: 225, endPoint x: 878, endPoint y: 207, distance: 298.9
click at [878, 207] on li "A ideia é transformar todas as campanhas e levar todas para o site? Ou podemos …" at bounding box center [1033, 219] width 330 height 30
copy li "A ideia é transformar todas as campanhas e levar todas para o site? Ou podemos …"
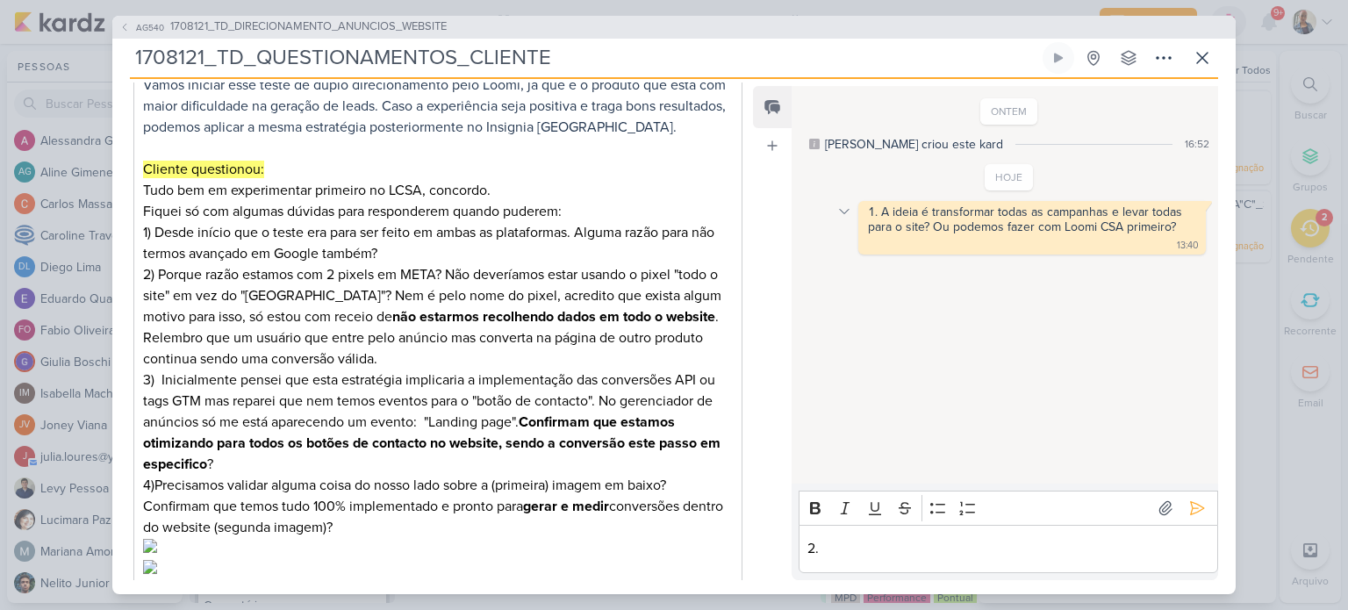
click at [838, 219] on div at bounding box center [844, 211] width 21 height 21
click at [856, 235] on icon at bounding box center [856, 242] width 14 height 14
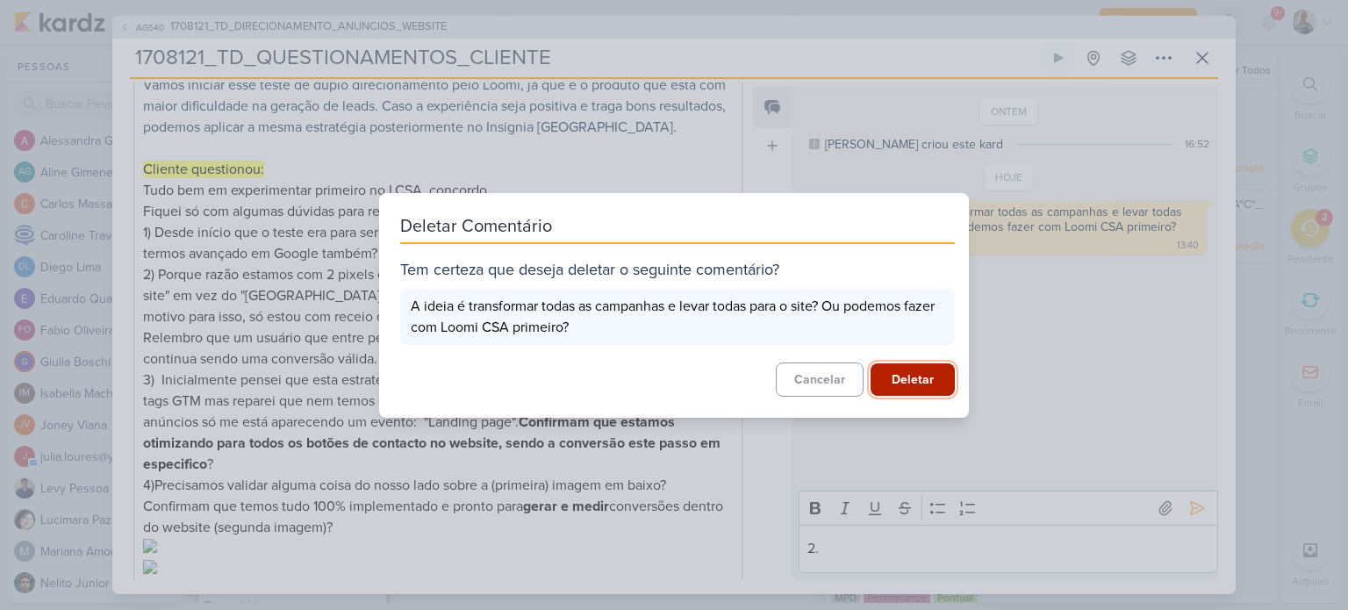
click at [902, 378] on button "Deletar" at bounding box center [913, 379] width 84 height 32
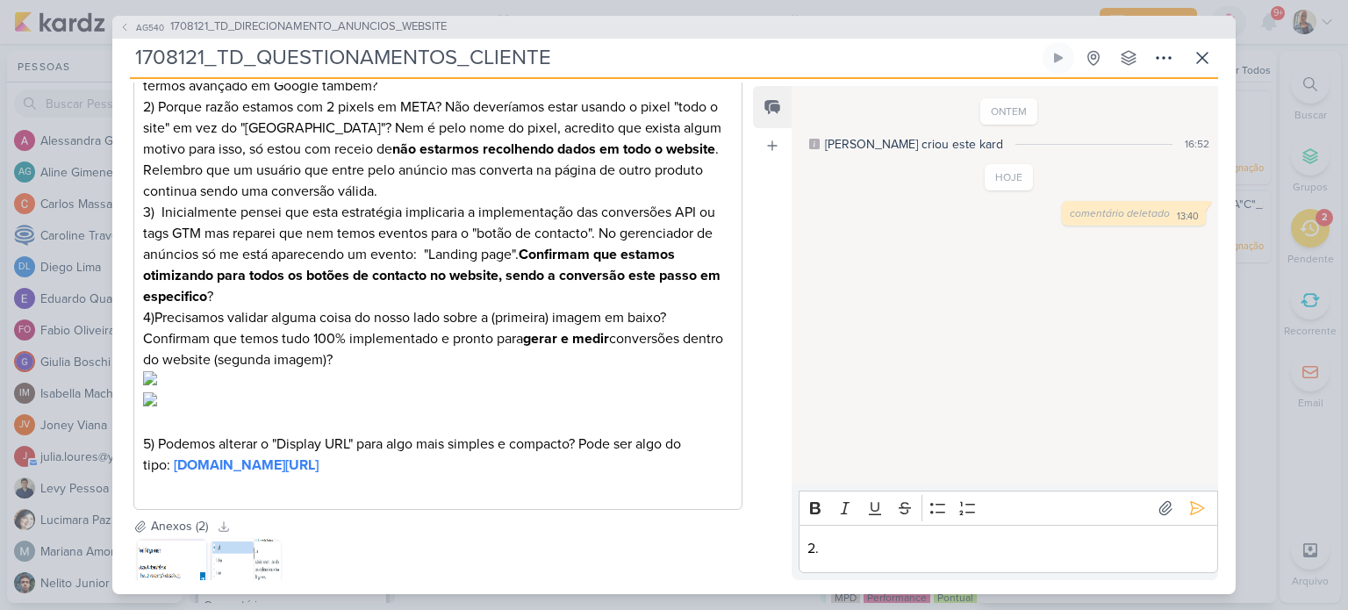
scroll to position [614, 0]
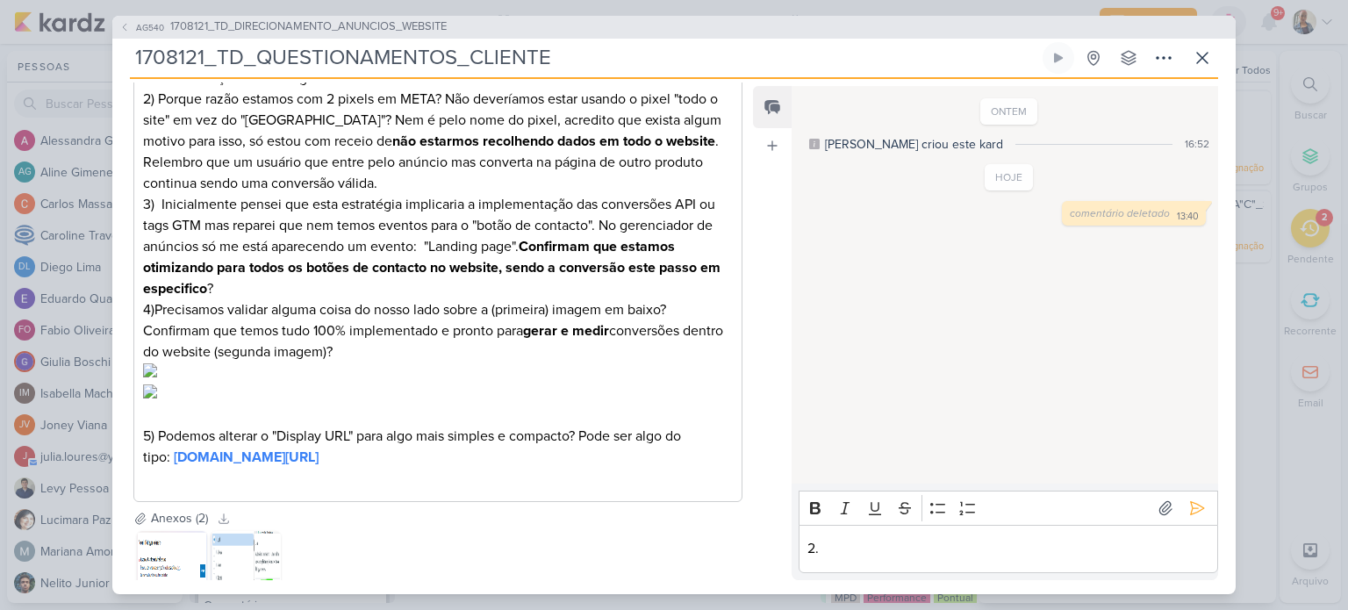
click at [897, 549] on p "2." at bounding box center [1007, 548] width 401 height 21
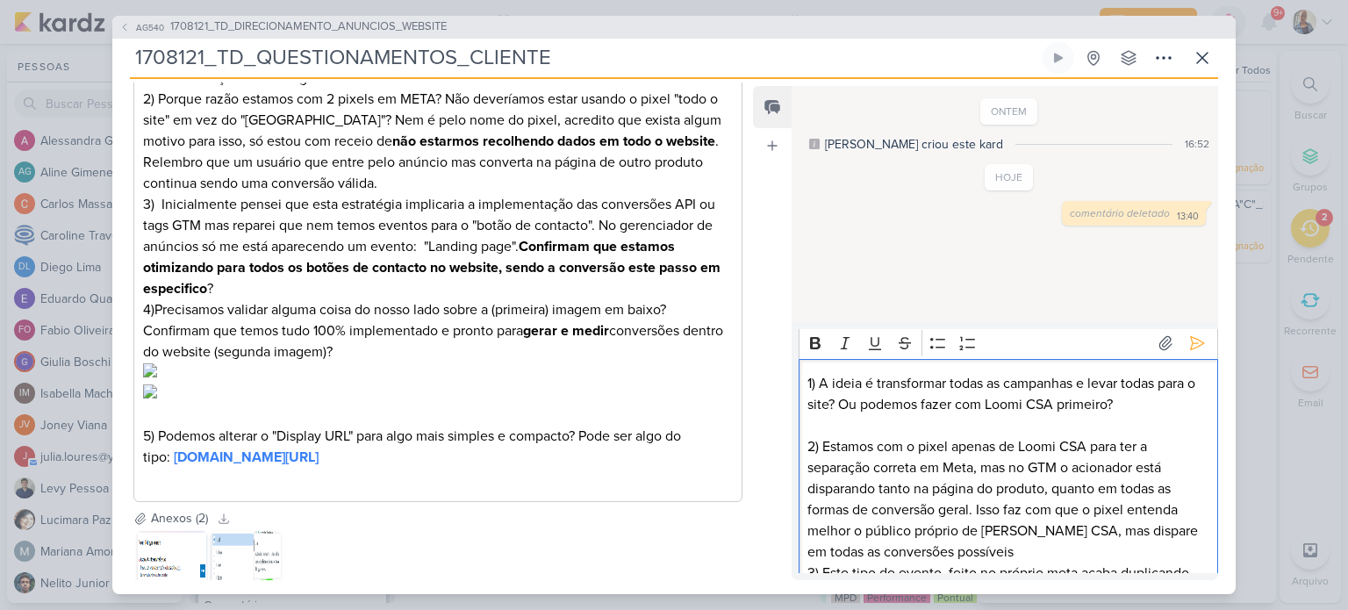
scroll to position [0, 0]
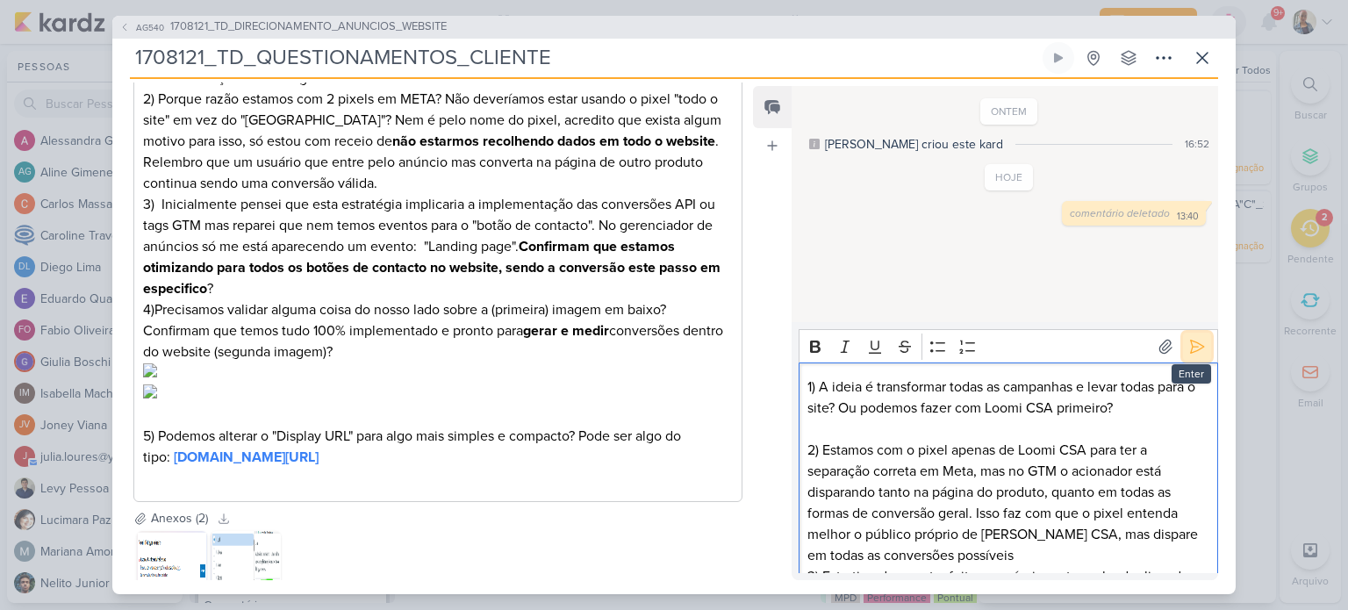
click at [1188, 350] on icon at bounding box center [1197, 347] width 18 height 18
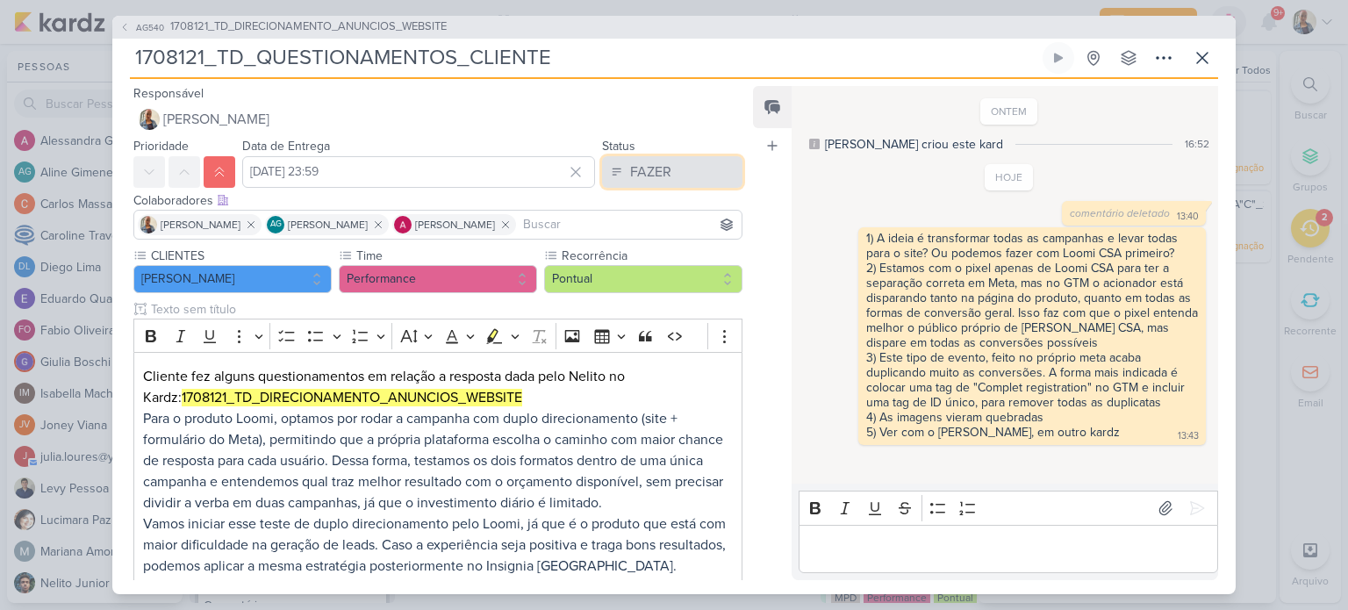
click at [647, 161] on div "FAZER" at bounding box center [650, 171] width 41 height 21
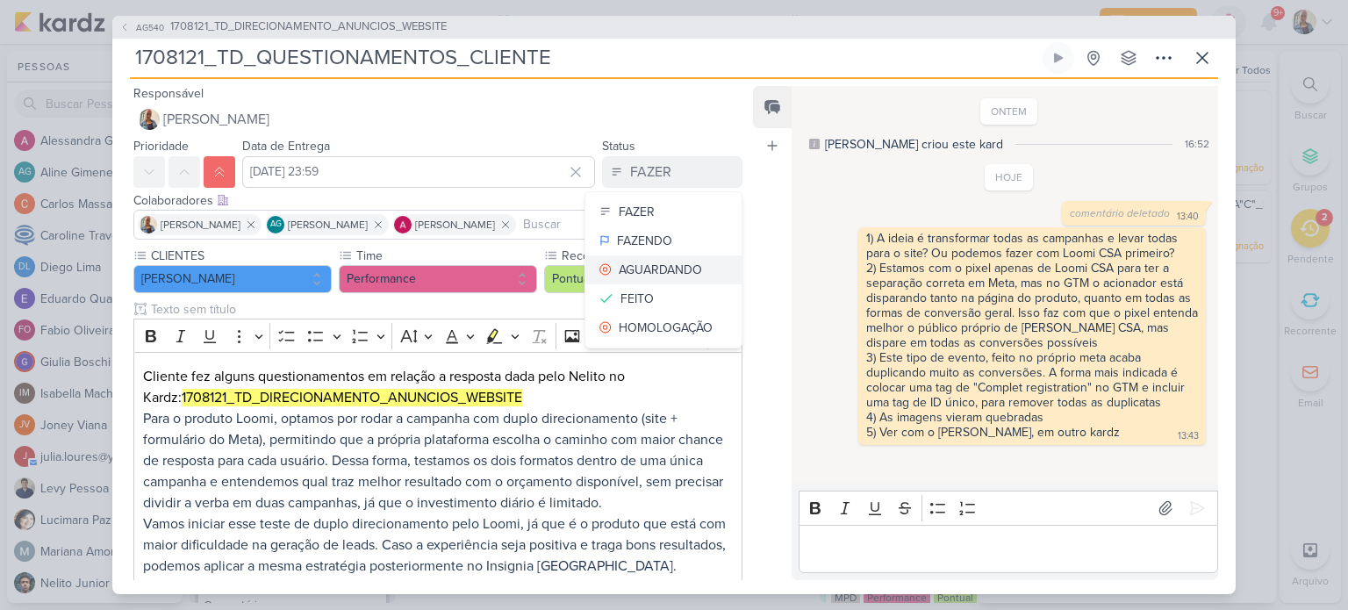
click at [649, 274] on div "AGUARDANDO" at bounding box center [660, 270] width 83 height 18
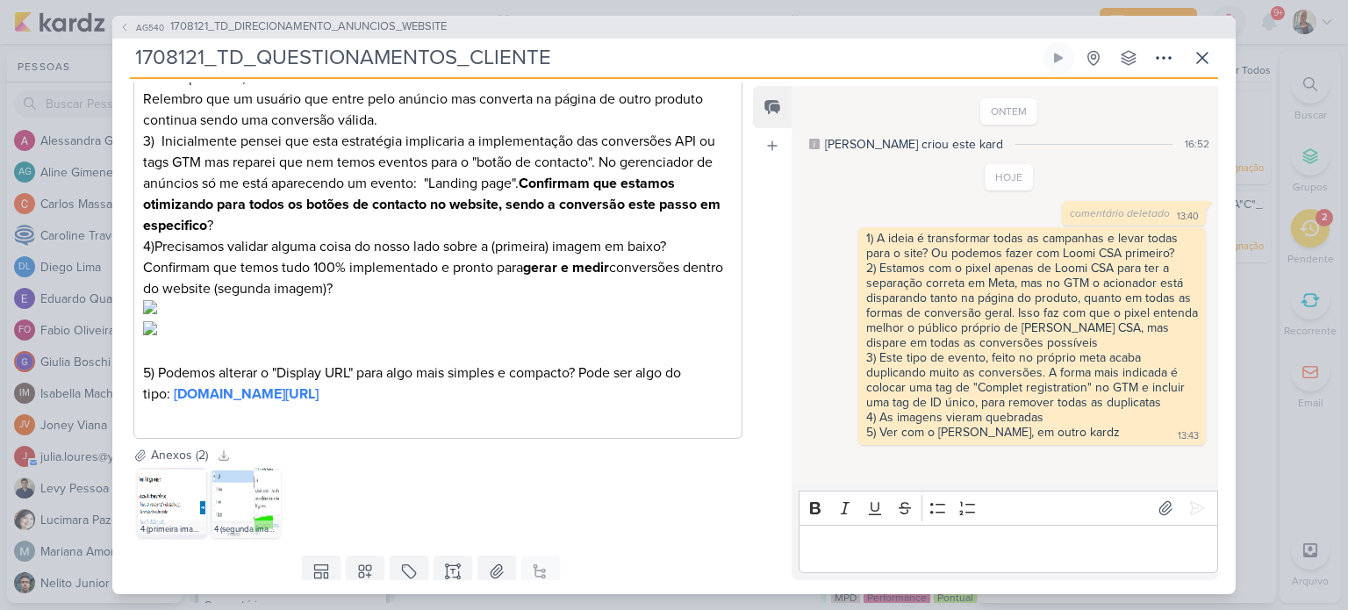
scroll to position [735, 0]
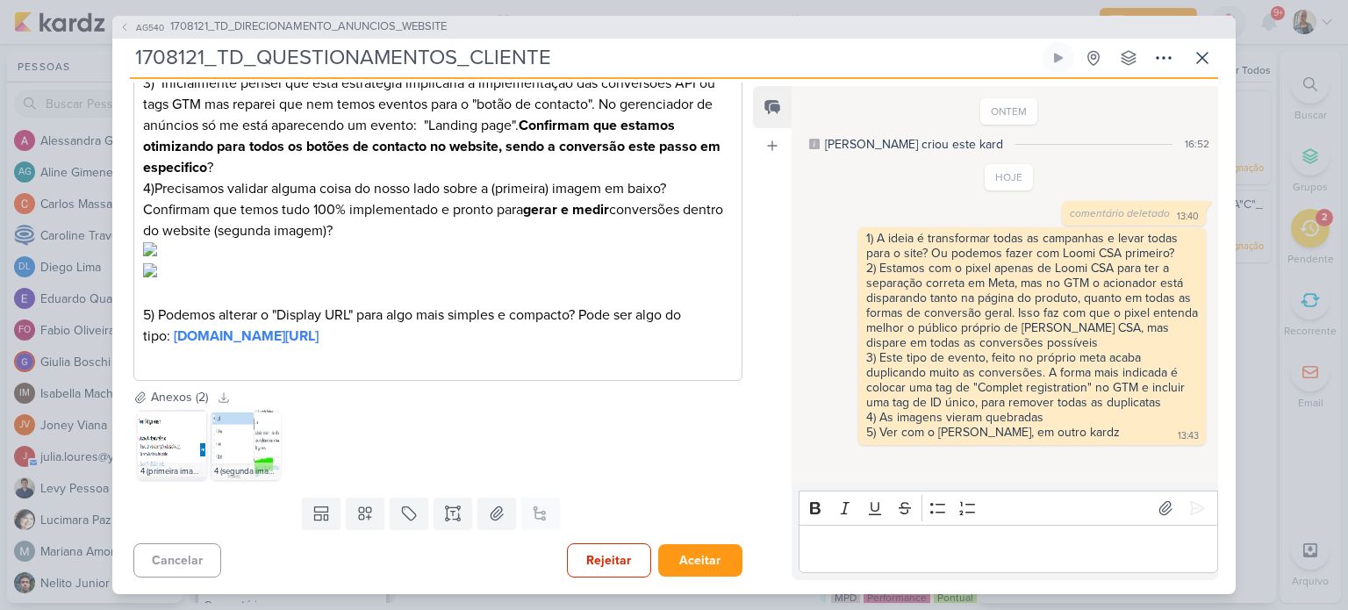
click at [680, 543] on div "Rejeitar Aceitar" at bounding box center [655, 560] width 176 height 34
click at [168, 431] on img at bounding box center [172, 445] width 70 height 70
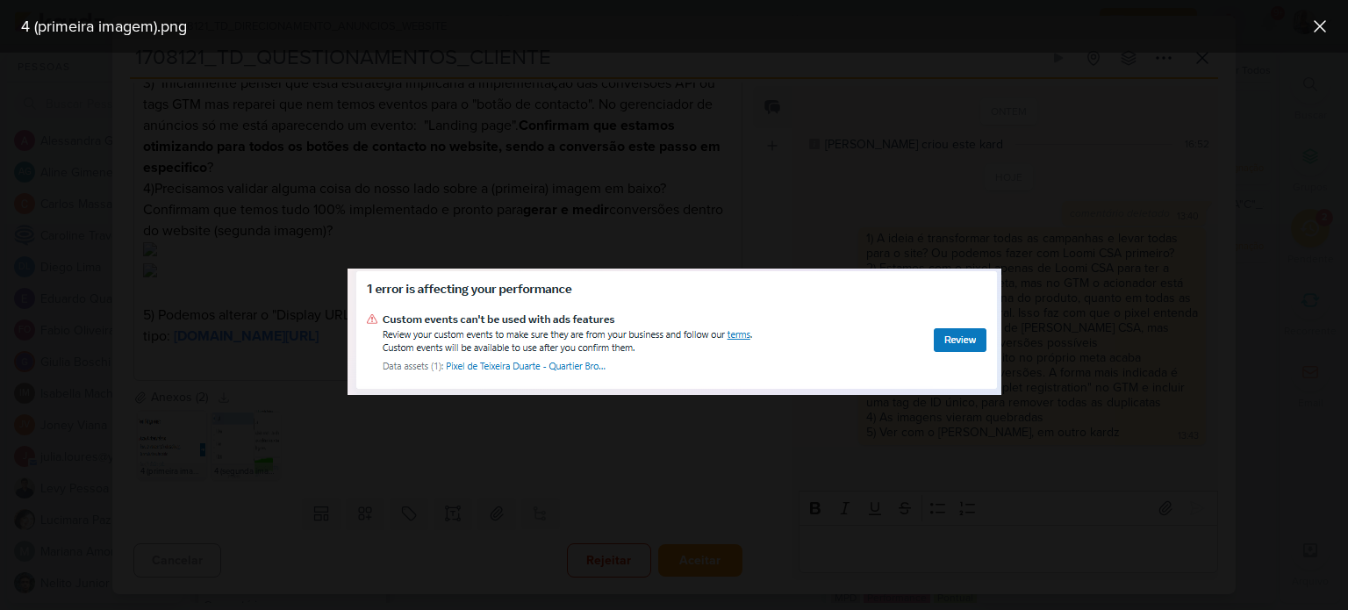
click at [261, 470] on div at bounding box center [674, 331] width 1348 height 557
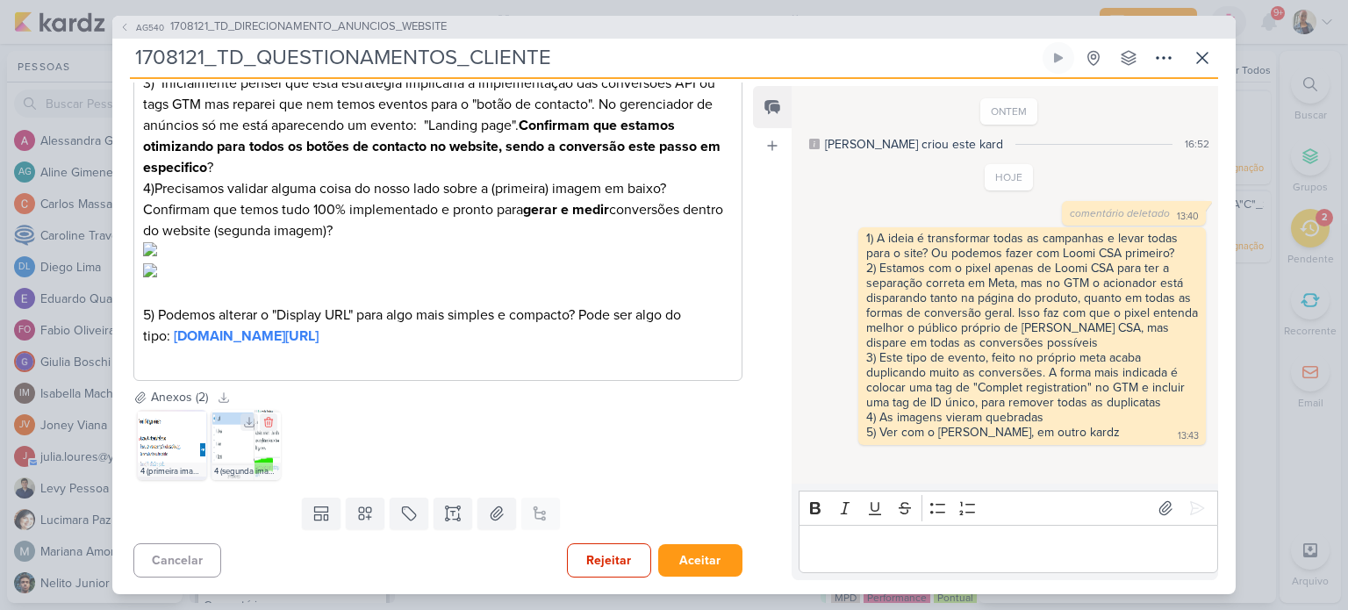
click at [234, 456] on img at bounding box center [246, 445] width 70 height 70
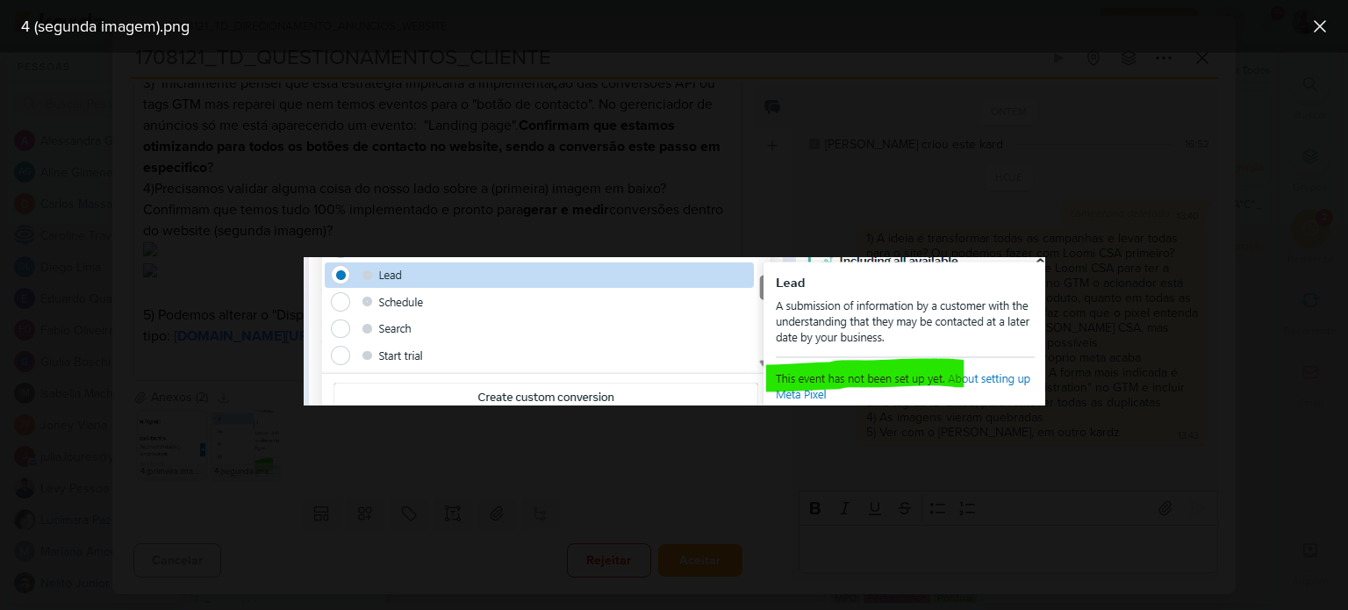
click at [388, 456] on div at bounding box center [674, 331] width 1348 height 557
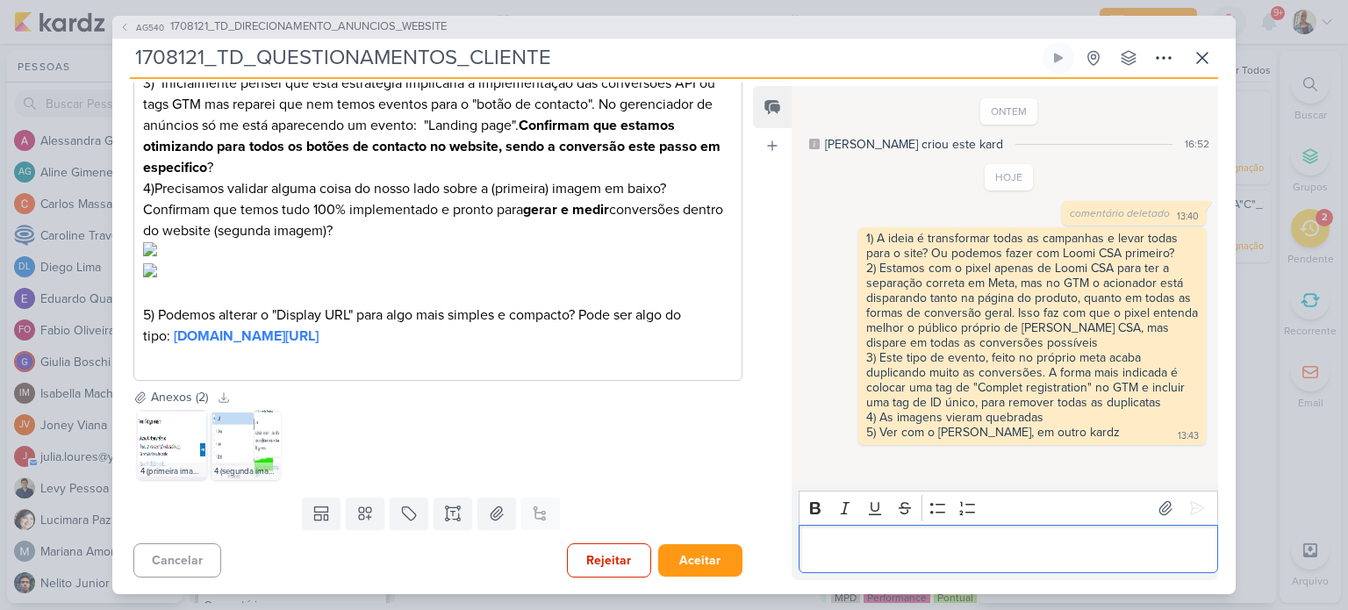
click at [914, 563] on div "Editor editing area: main" at bounding box center [1009, 549] width 420 height 48
